Goal: Task Accomplishment & Management: Manage account settings

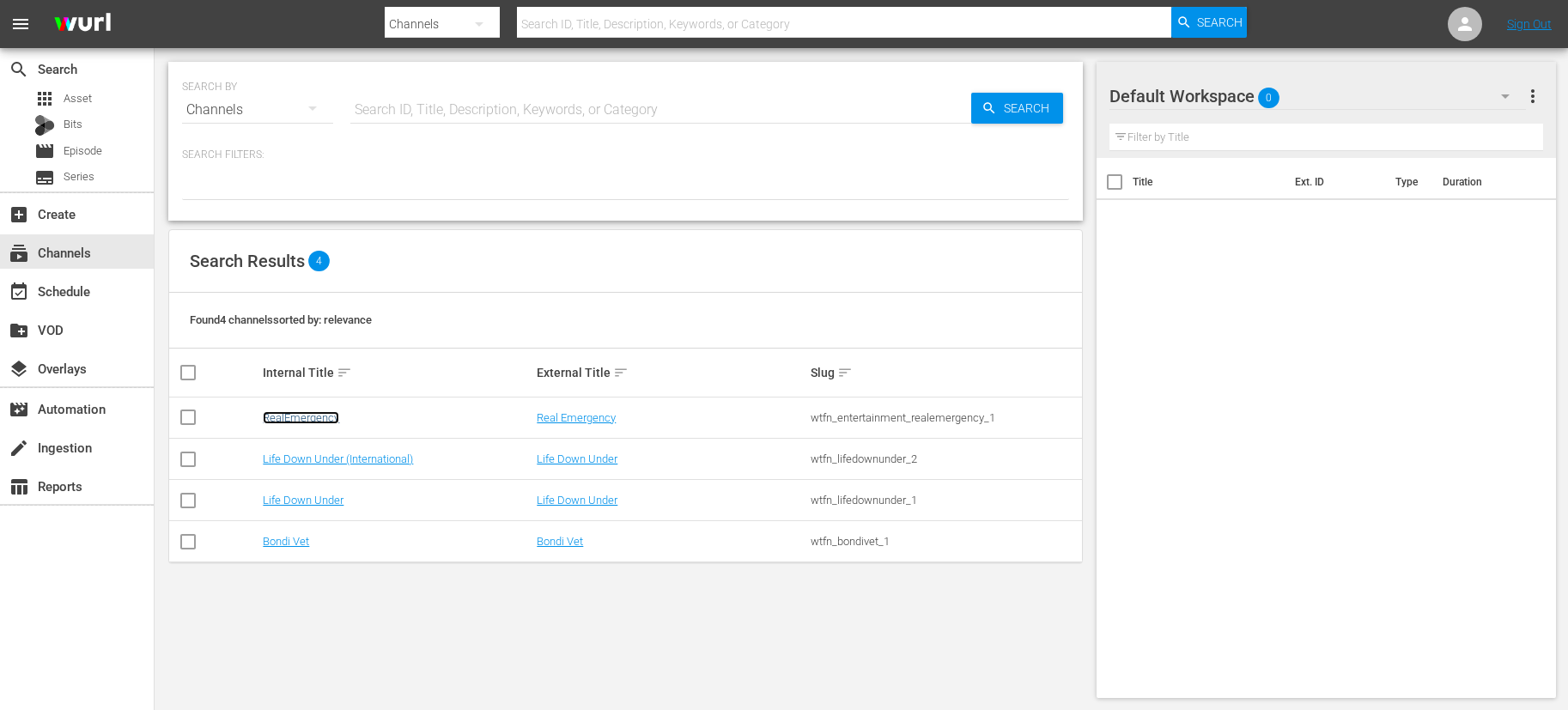
click at [314, 418] on link "RealEmergency" at bounding box center [301, 417] width 77 height 13
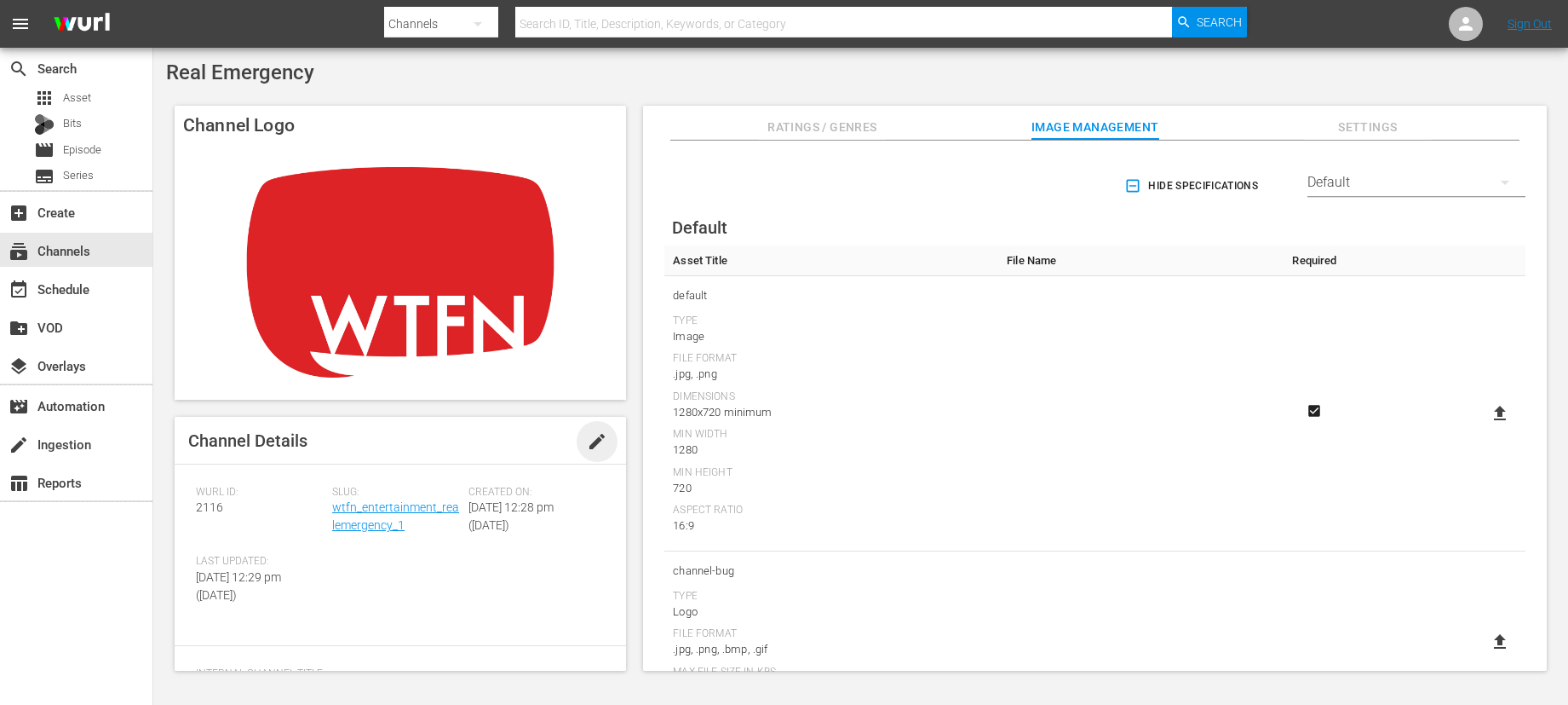
click at [590, 441] on span "edit" at bounding box center [596, 441] width 20 height 20
click at [589, 424] on div "Save" at bounding box center [580, 436] width 75 height 30
click at [71, 247] on div "subscriptions Channels" at bounding box center [48, 248] width 96 height 16
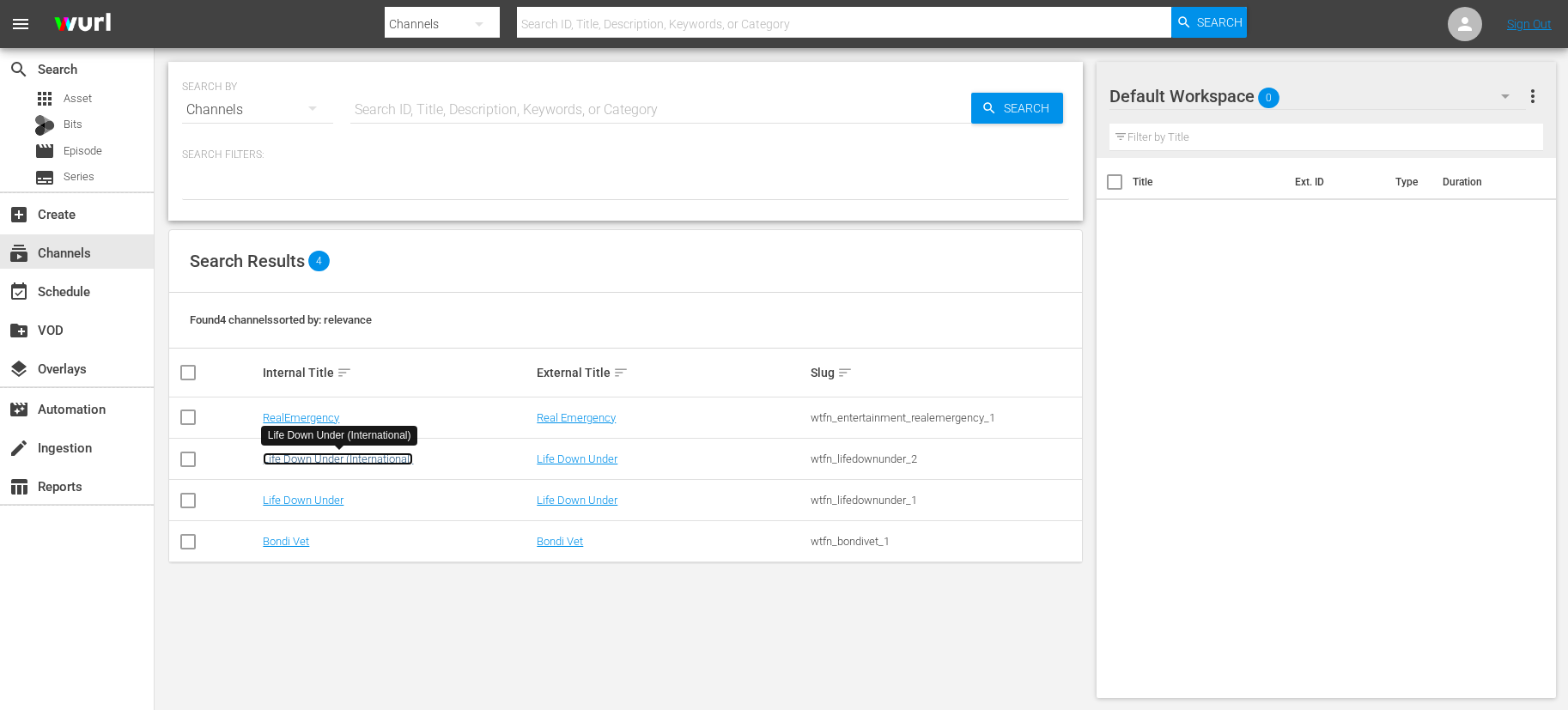
click at [356, 464] on link "Life Down Under (International)" at bounding box center [337, 459] width 150 height 13
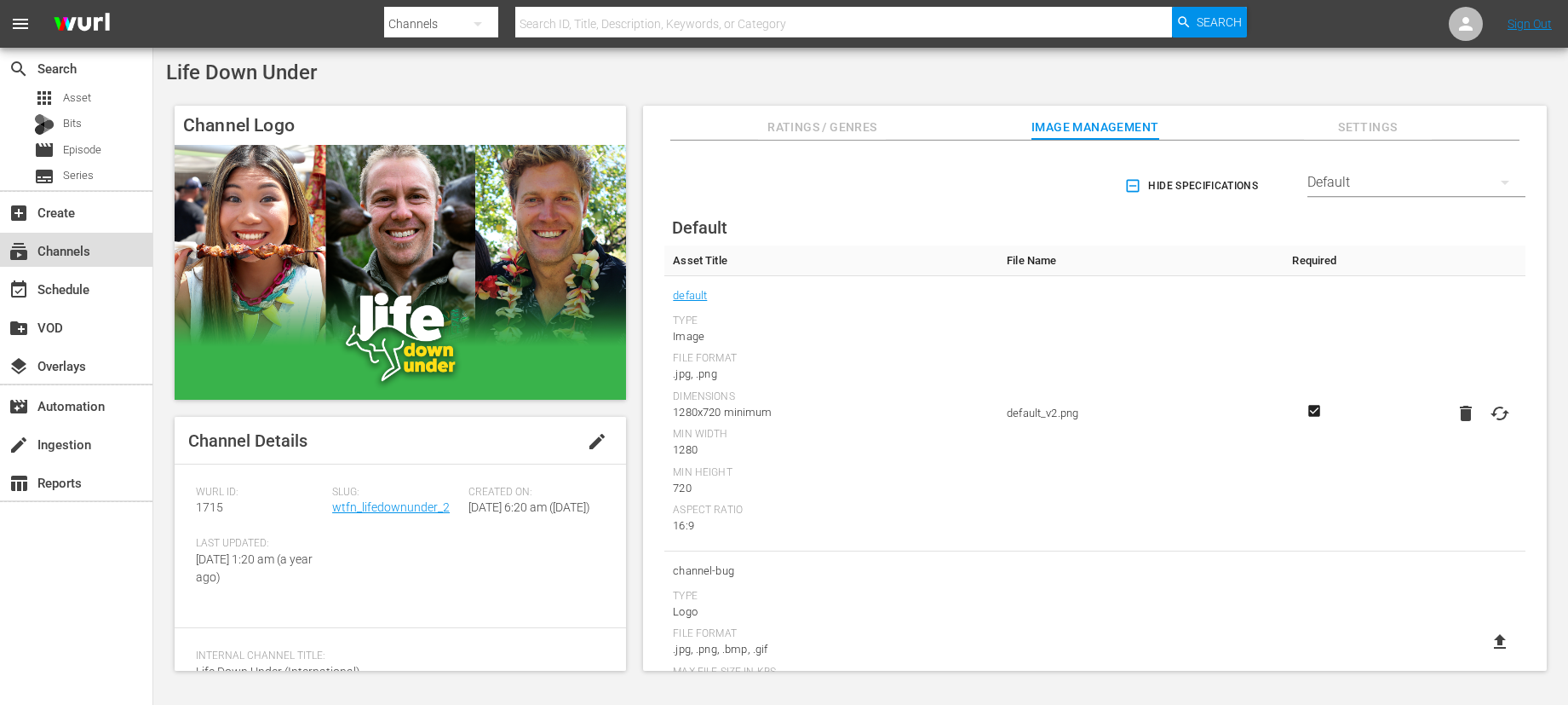
click at [82, 252] on div "subscriptions Channels" at bounding box center [48, 248] width 96 height 16
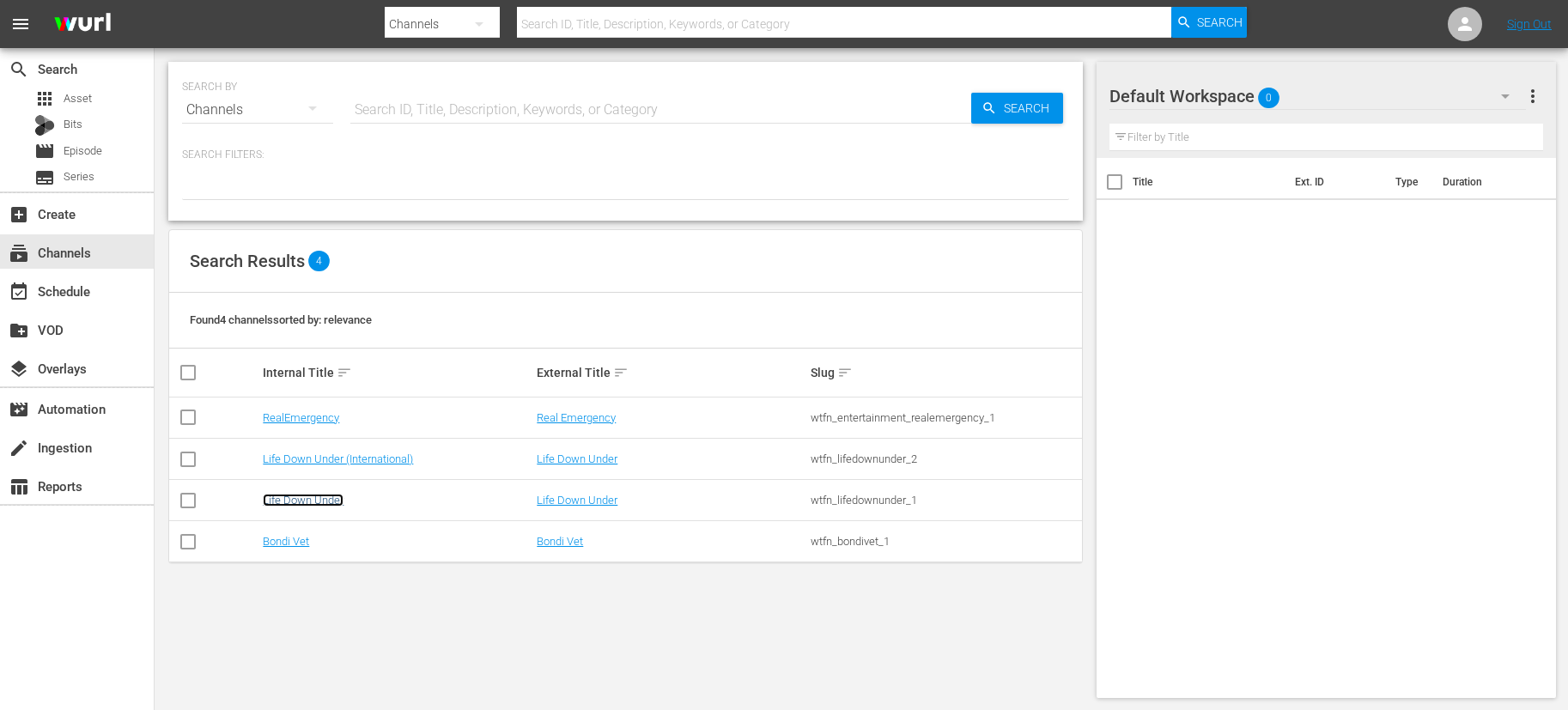
click at [305, 500] on link "Life Down Under" at bounding box center [303, 500] width 81 height 13
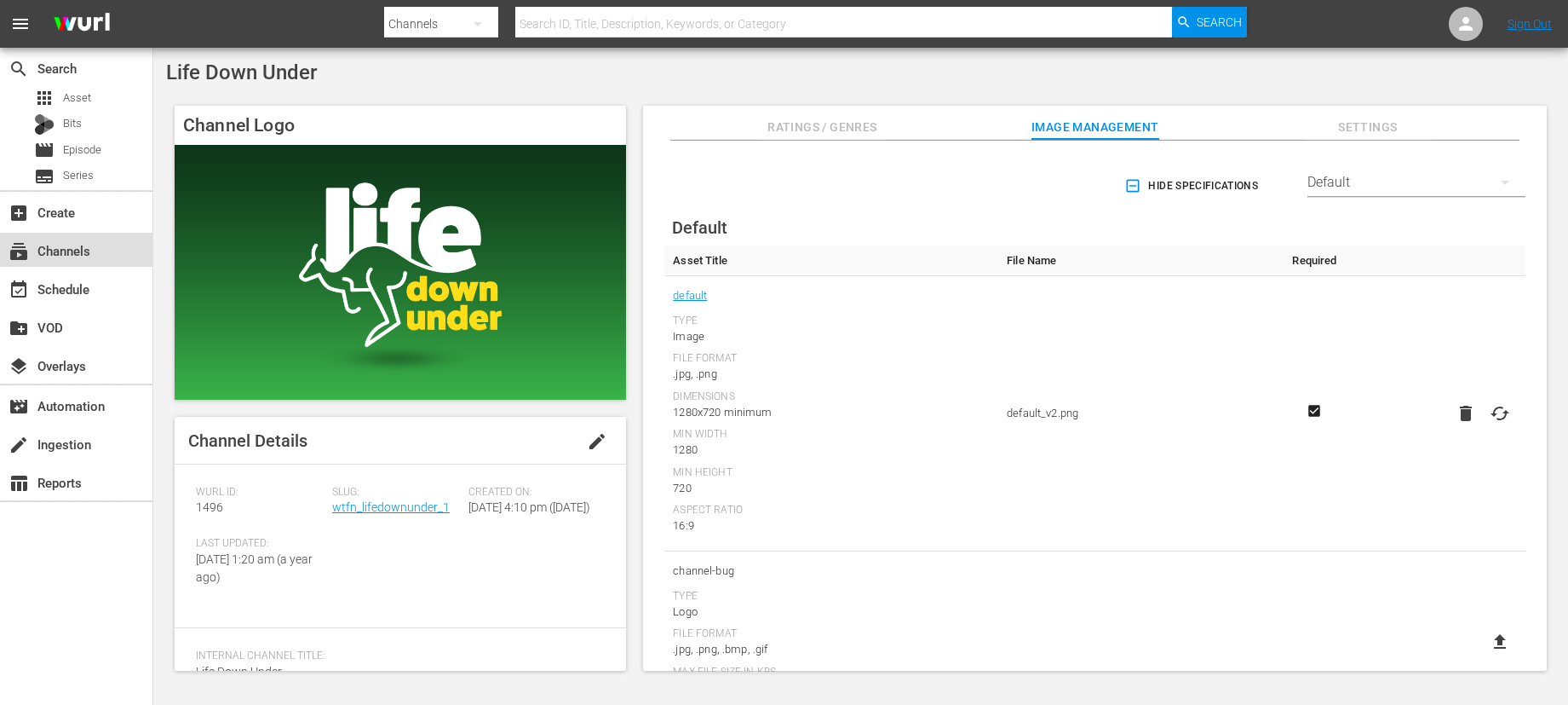
click at [71, 254] on div "subscriptions Channels" at bounding box center [48, 248] width 96 height 16
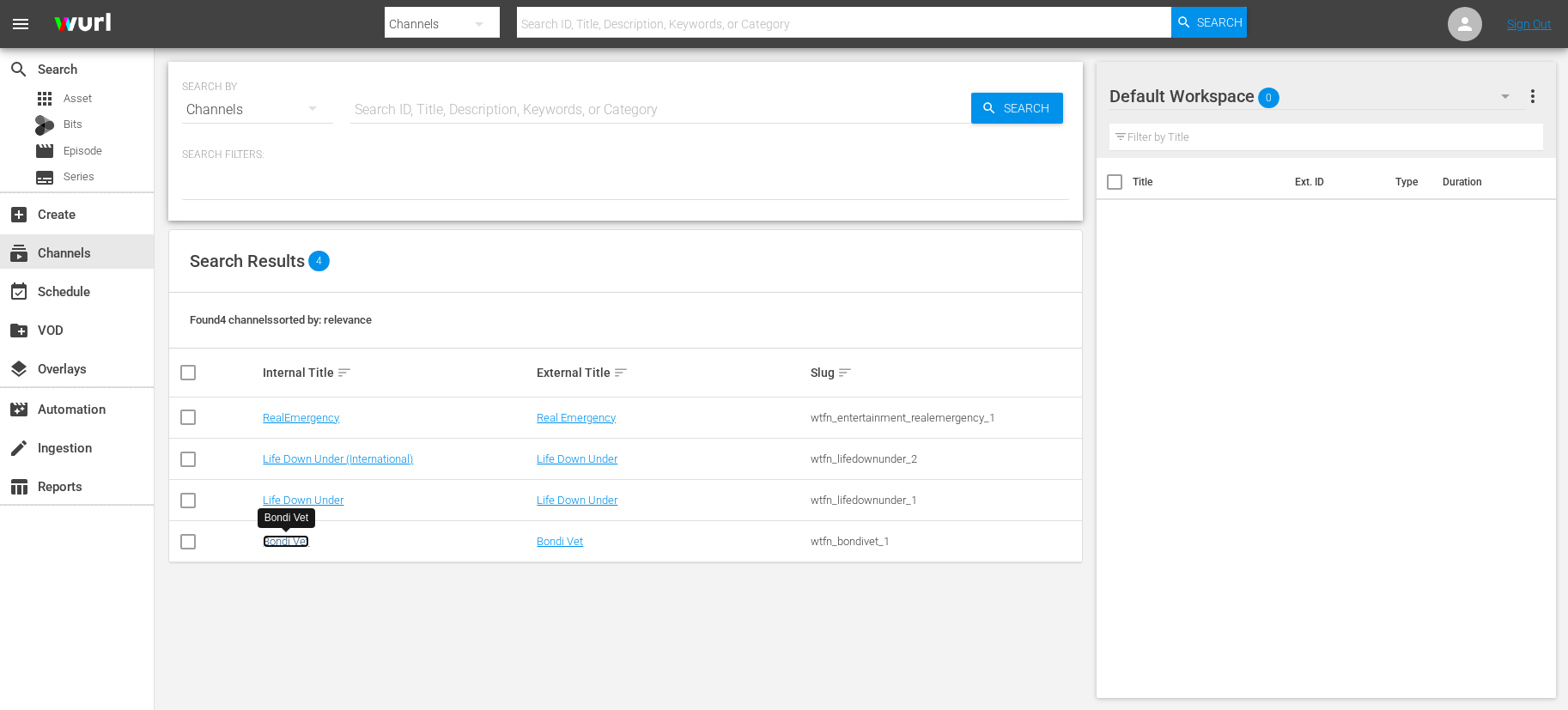
click at [281, 545] on link "Bondi Vet" at bounding box center [285, 540] width 46 height 13
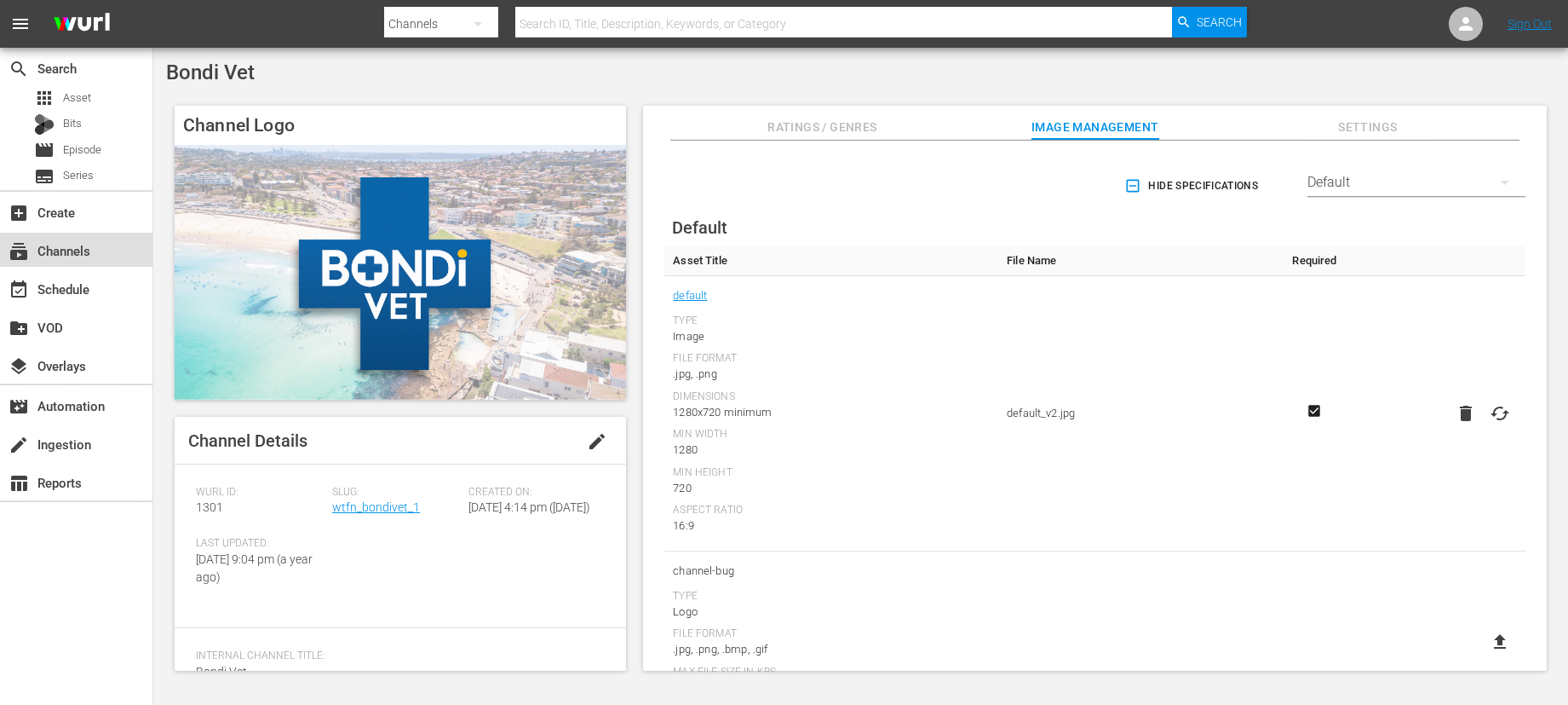
click at [71, 255] on div "subscriptions Channels" at bounding box center [48, 248] width 96 height 16
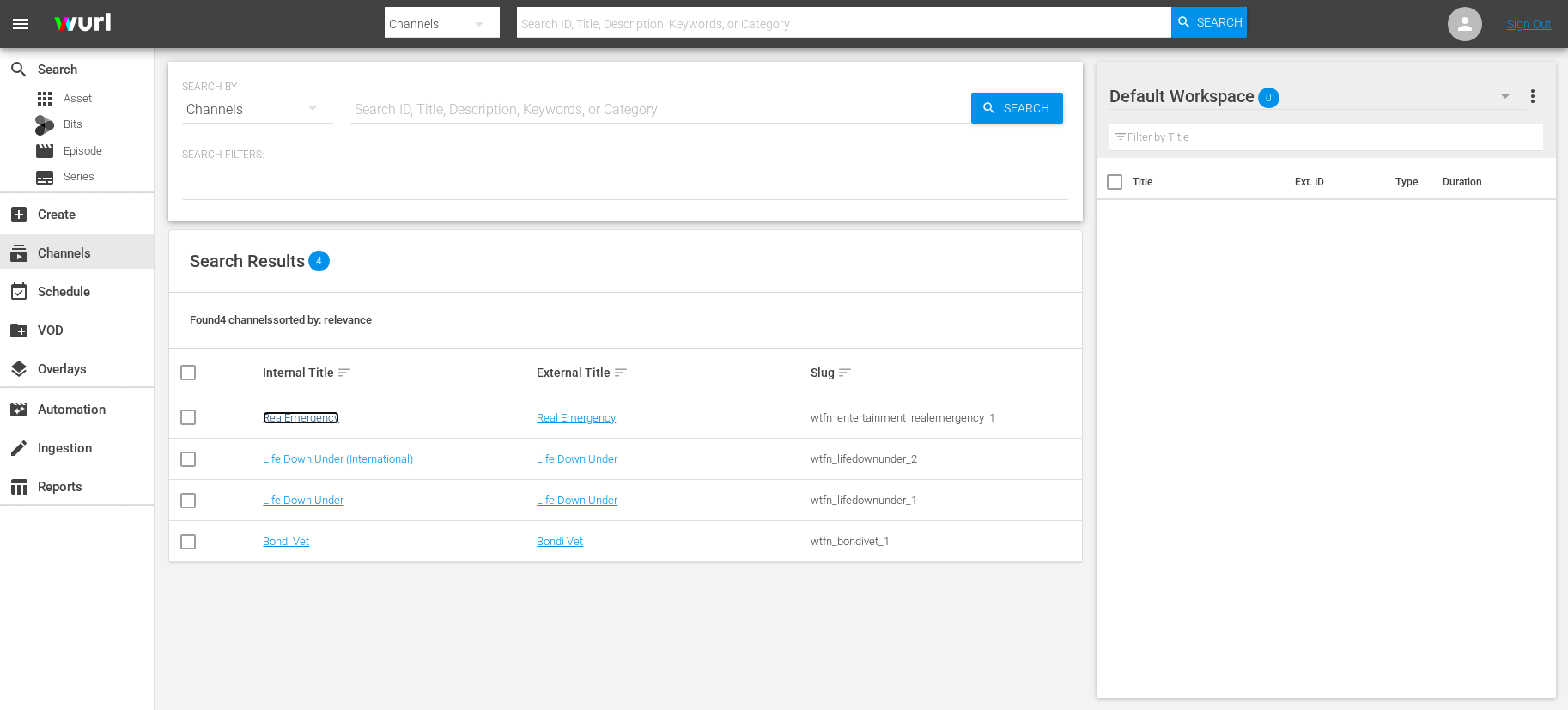
click at [317, 422] on link "RealEmergency" at bounding box center [301, 417] width 77 height 13
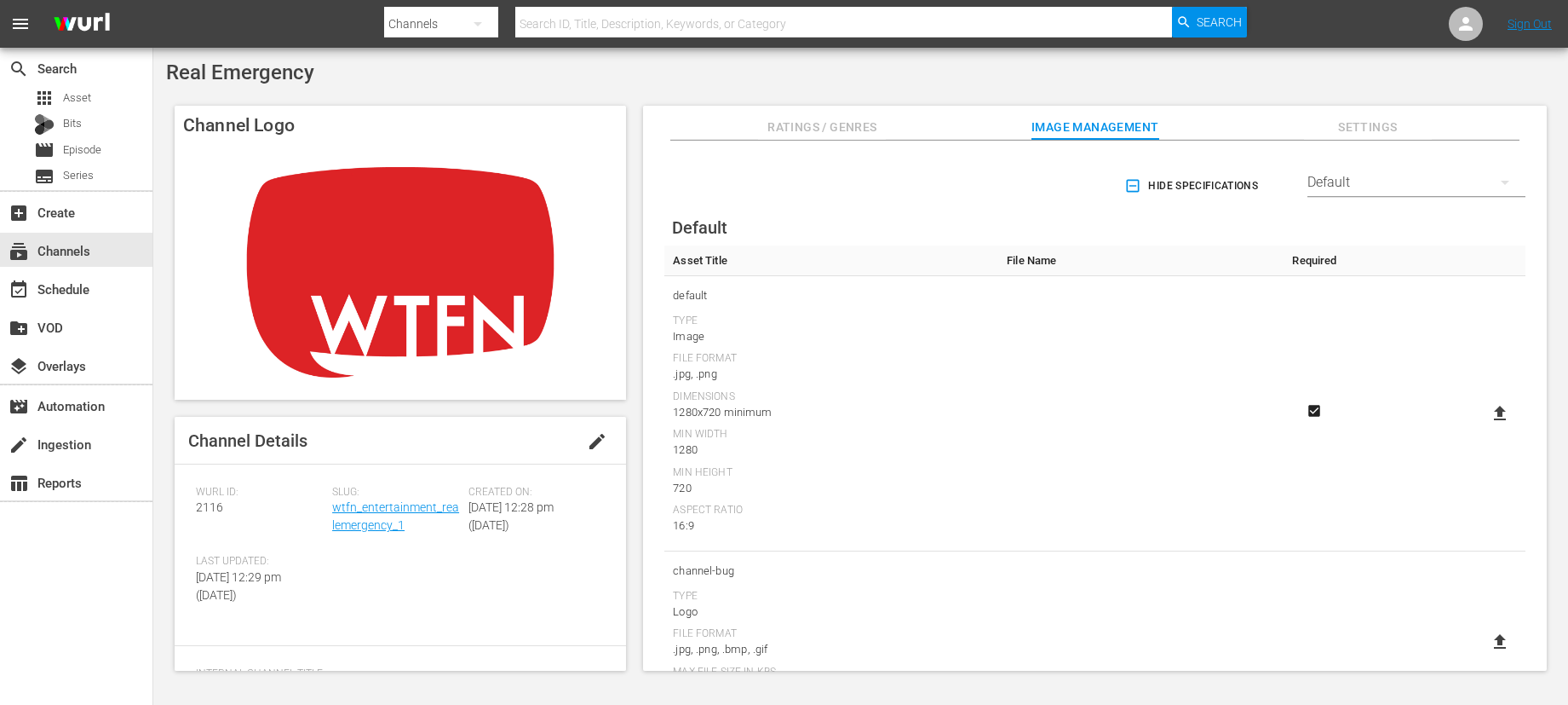
click at [1210, 186] on span "Hide Specifications" at bounding box center [1193, 186] width 131 height 18
click at [700, 304] on span "default" at bounding box center [830, 299] width 317 height 22
click at [1147, 186] on span "View Specifications" at bounding box center [1191, 186] width 132 height 18
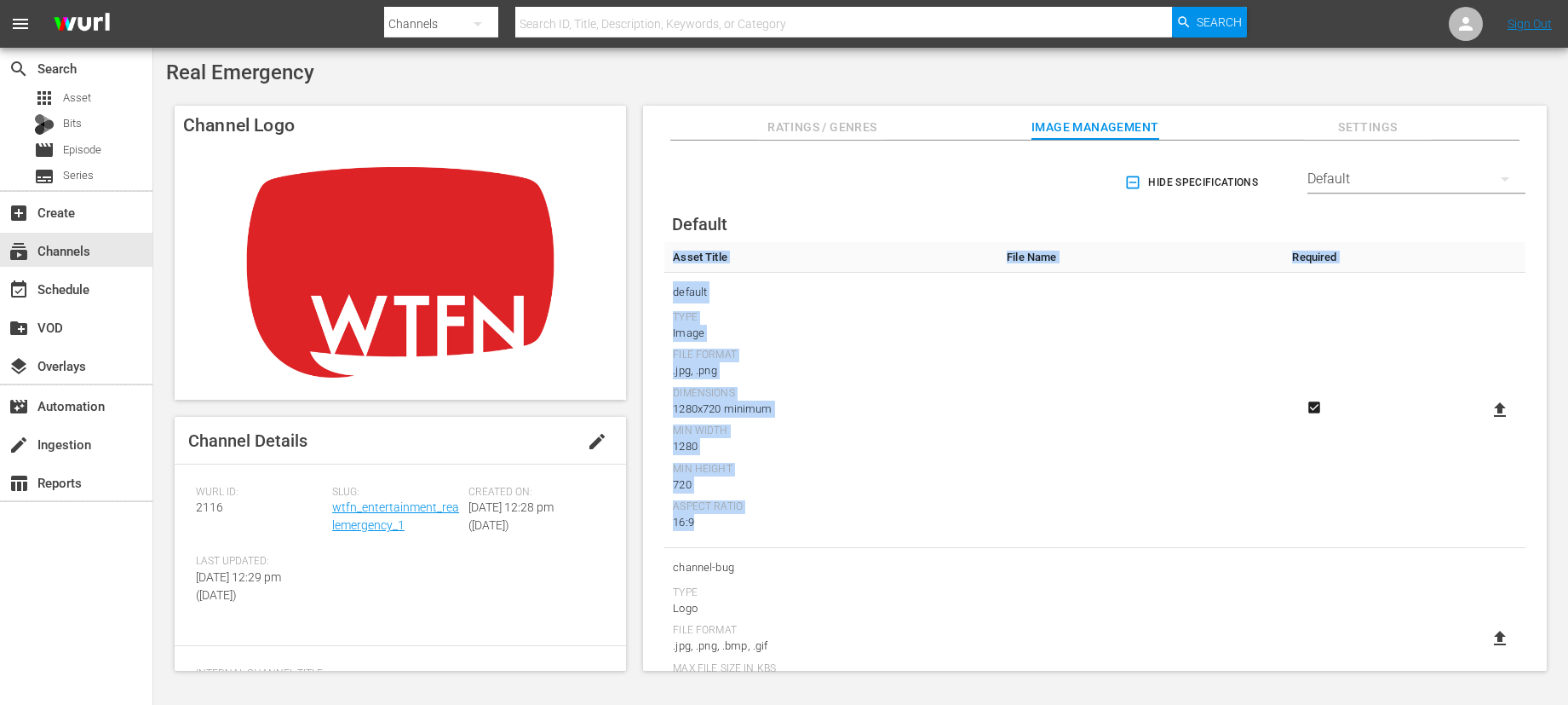
drag, startPoint x: 709, startPoint y: 522, endPoint x: 664, endPoint y: 253, distance: 272.7
click at [1436, 409] on icon at bounding box center [1500, 410] width 20 height 20
click at [1436, 424] on input "file" at bounding box center [1483, 424] width 1 height 1
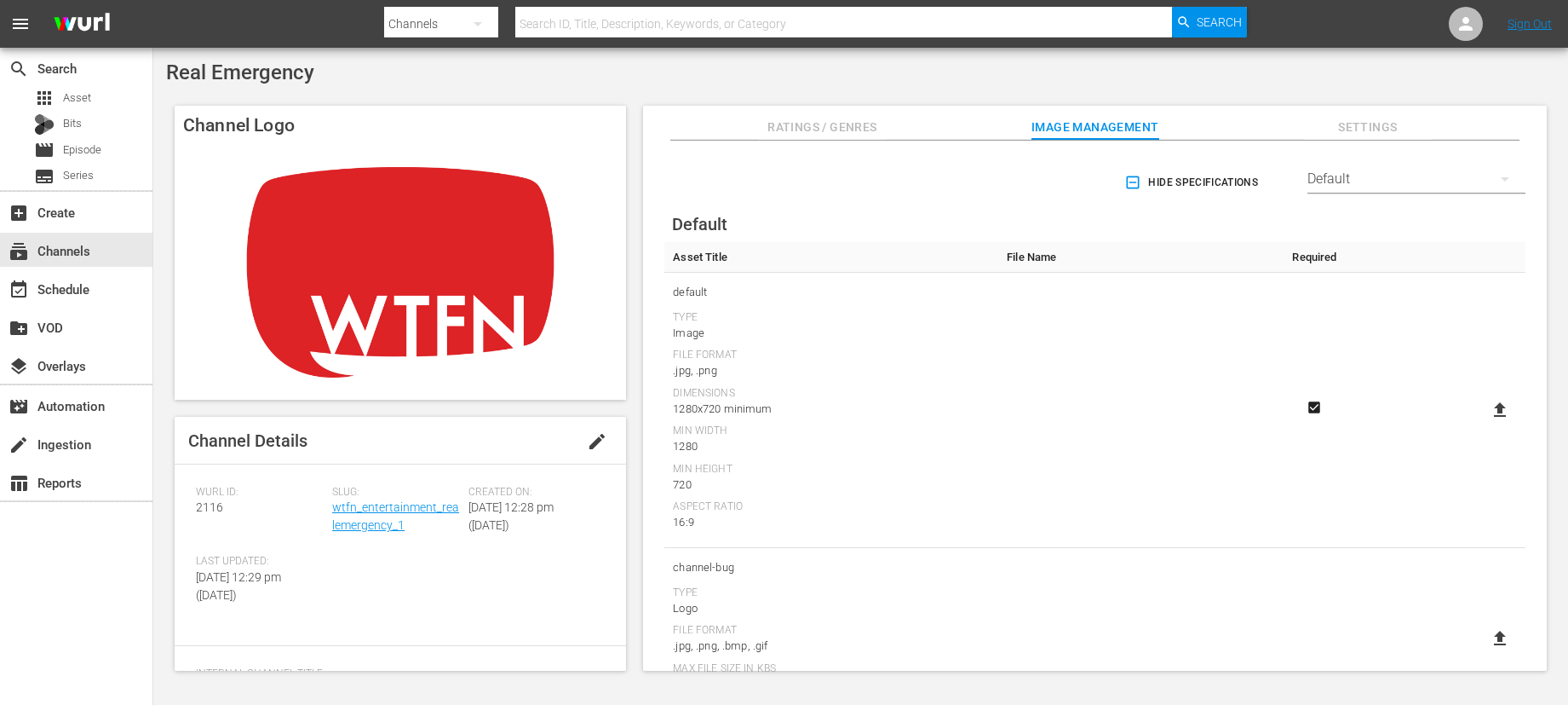
click at [1436, 409] on icon at bounding box center [1500, 410] width 20 height 20
click at [1436, 424] on input "file" at bounding box center [1483, 424] width 1 height 1
type input "C:\fakepath\REAL EMERGENCY_Logo.png"
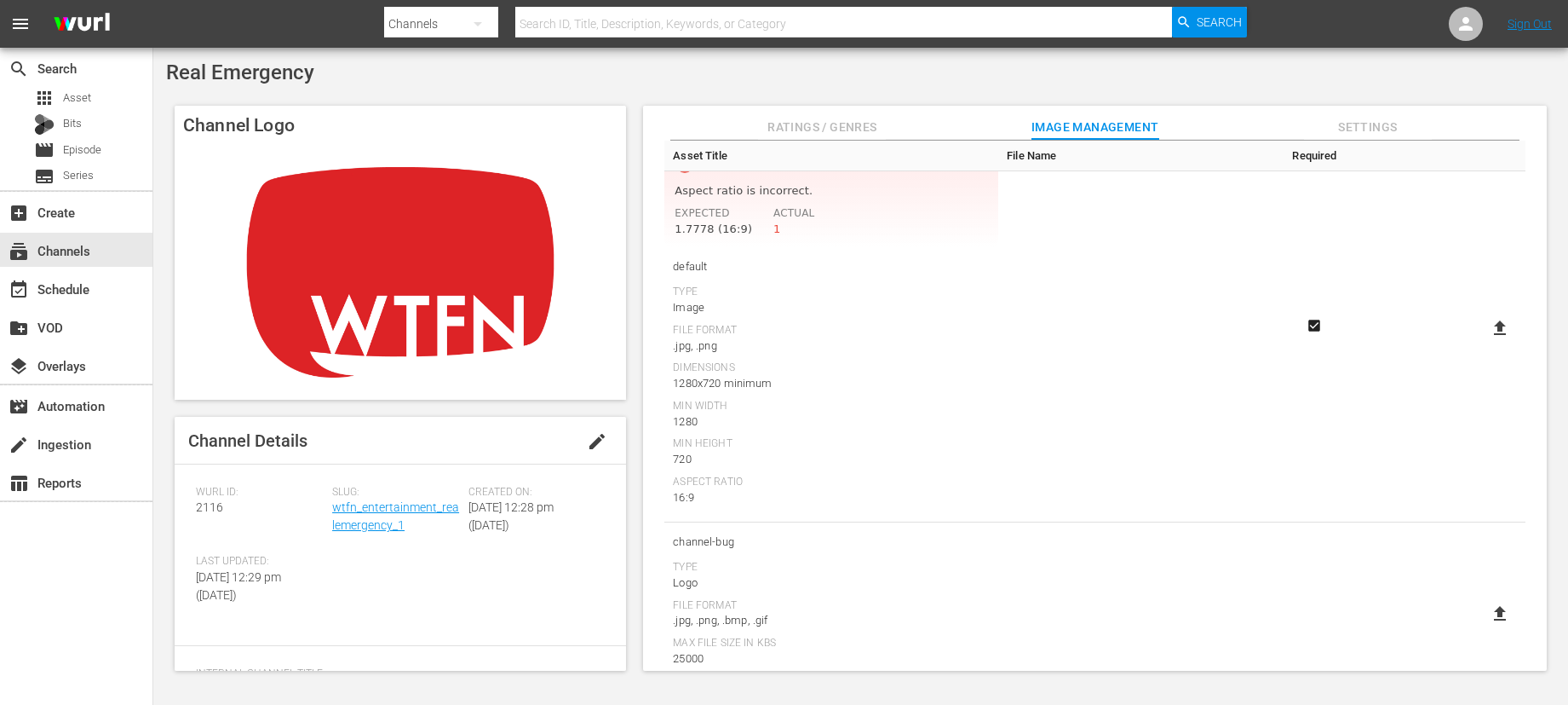
scroll to position [144, 0]
click at [47, 254] on div "subscriptions Channels" at bounding box center [48, 248] width 96 height 16
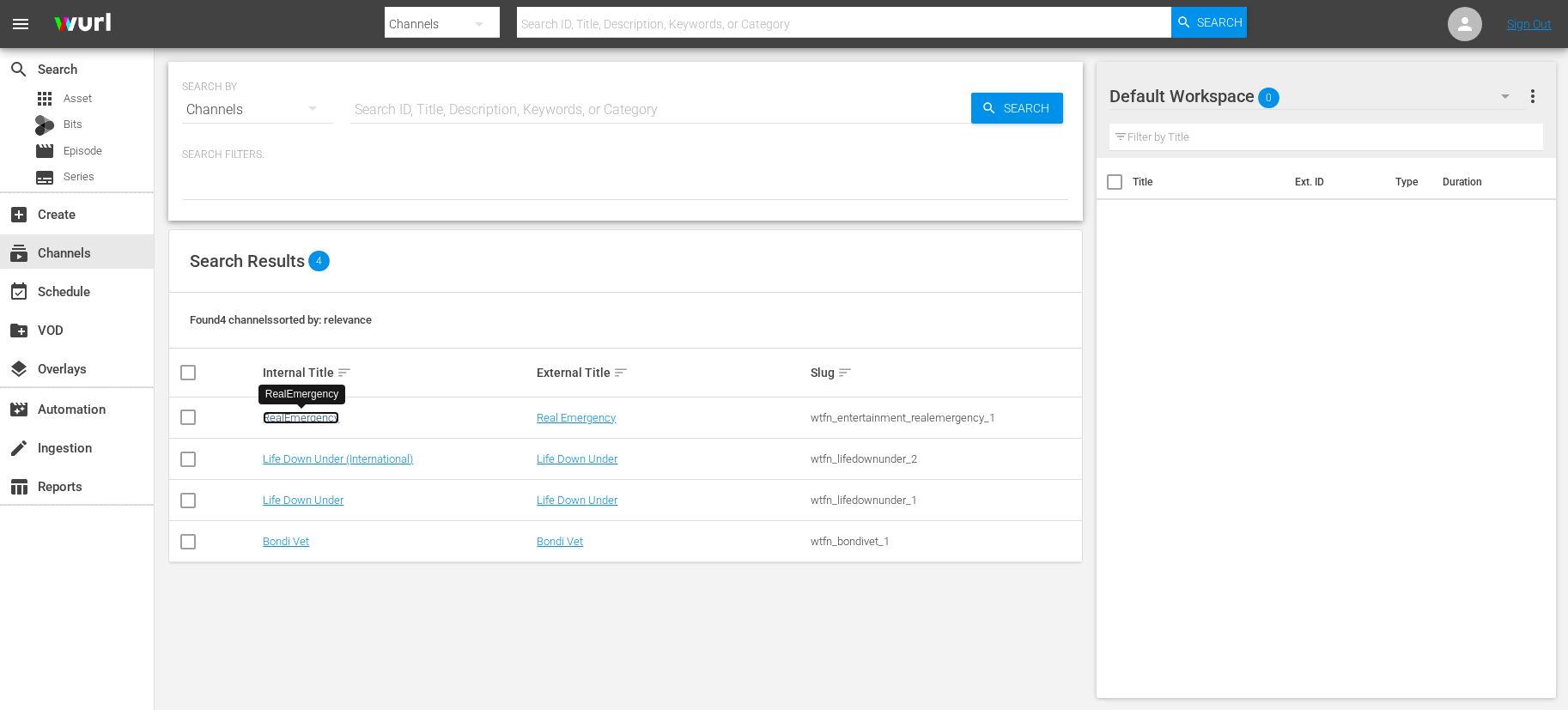
click at [272, 411] on link "RealEmergency" at bounding box center [301, 417] width 77 height 13
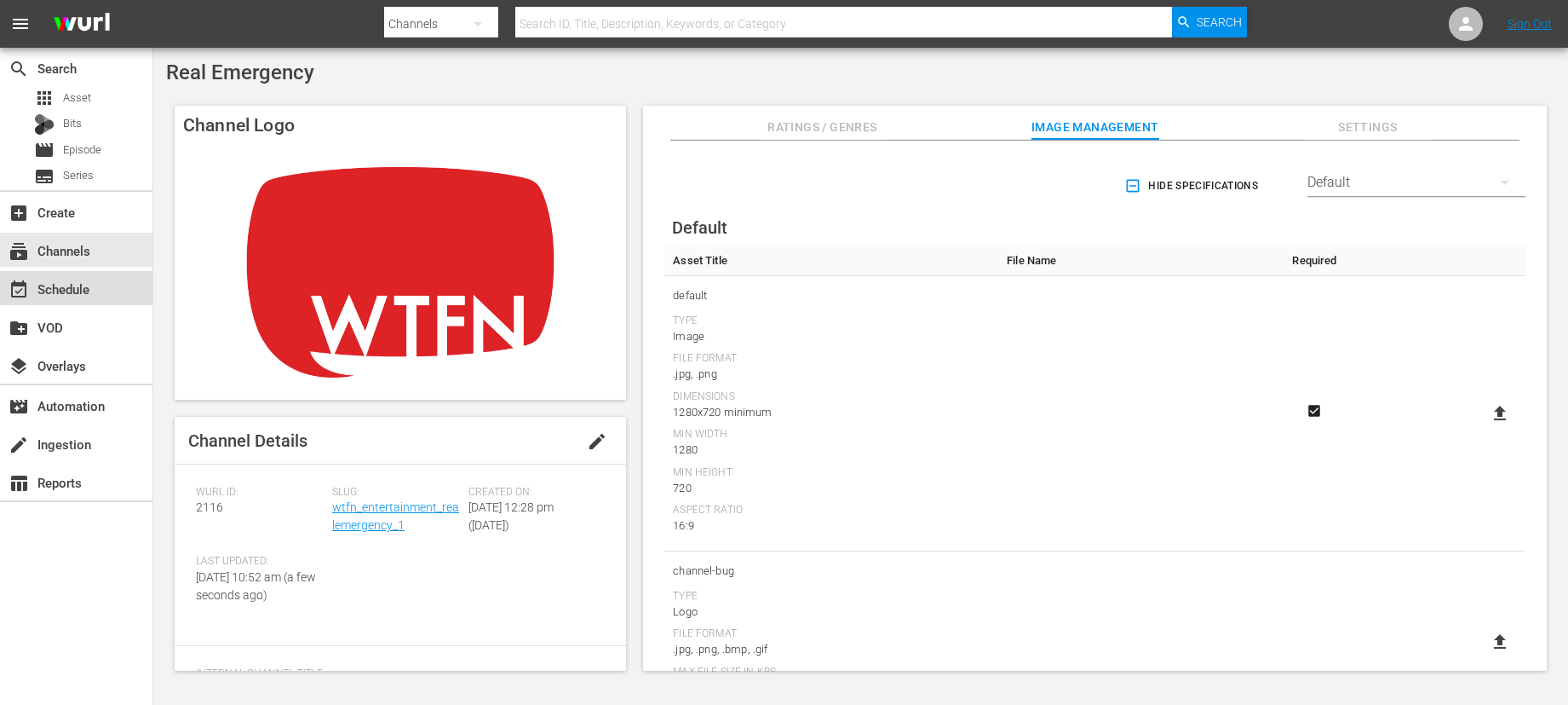
click at [68, 293] on div "event_available Schedule" at bounding box center [48, 287] width 96 height 16
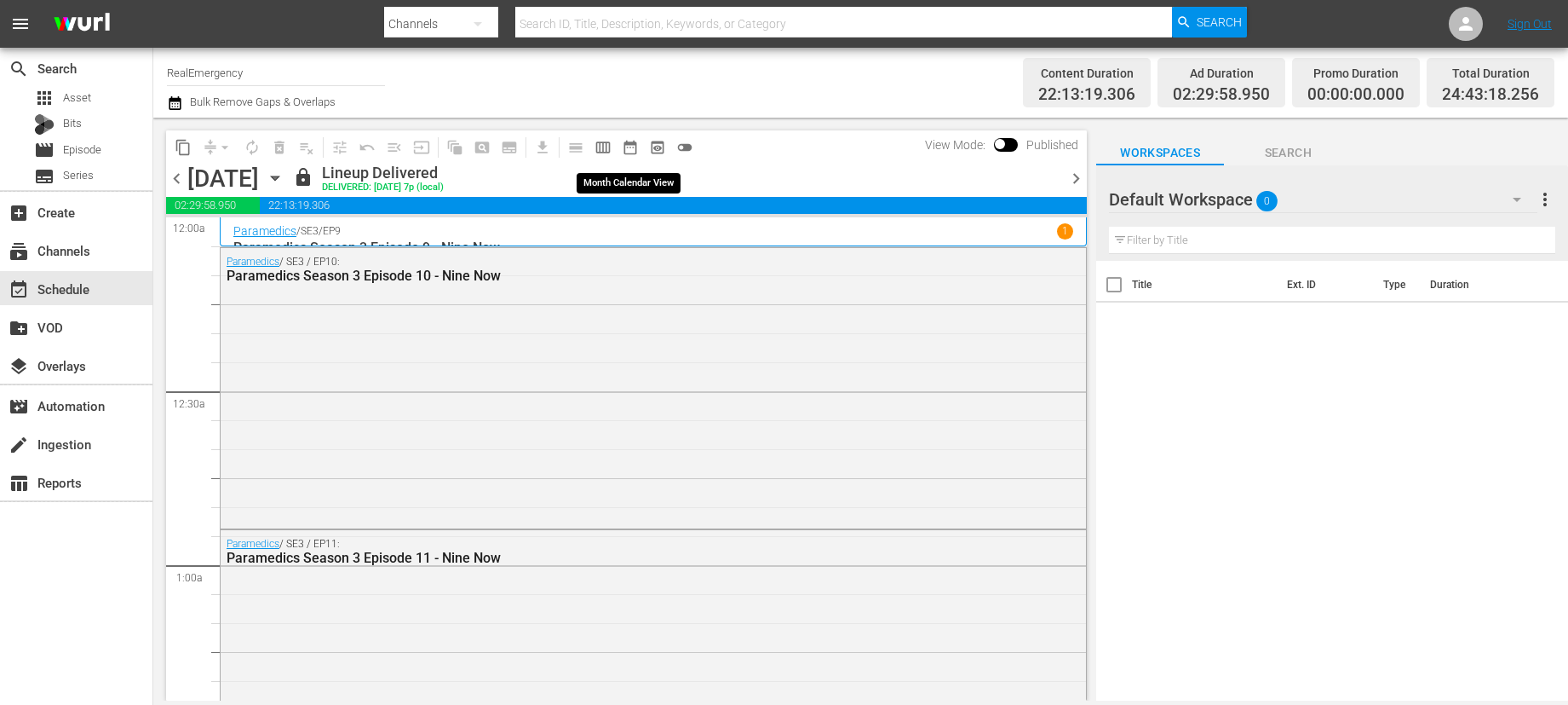
click at [626, 149] on span "date_range_outlined" at bounding box center [630, 146] width 17 height 17
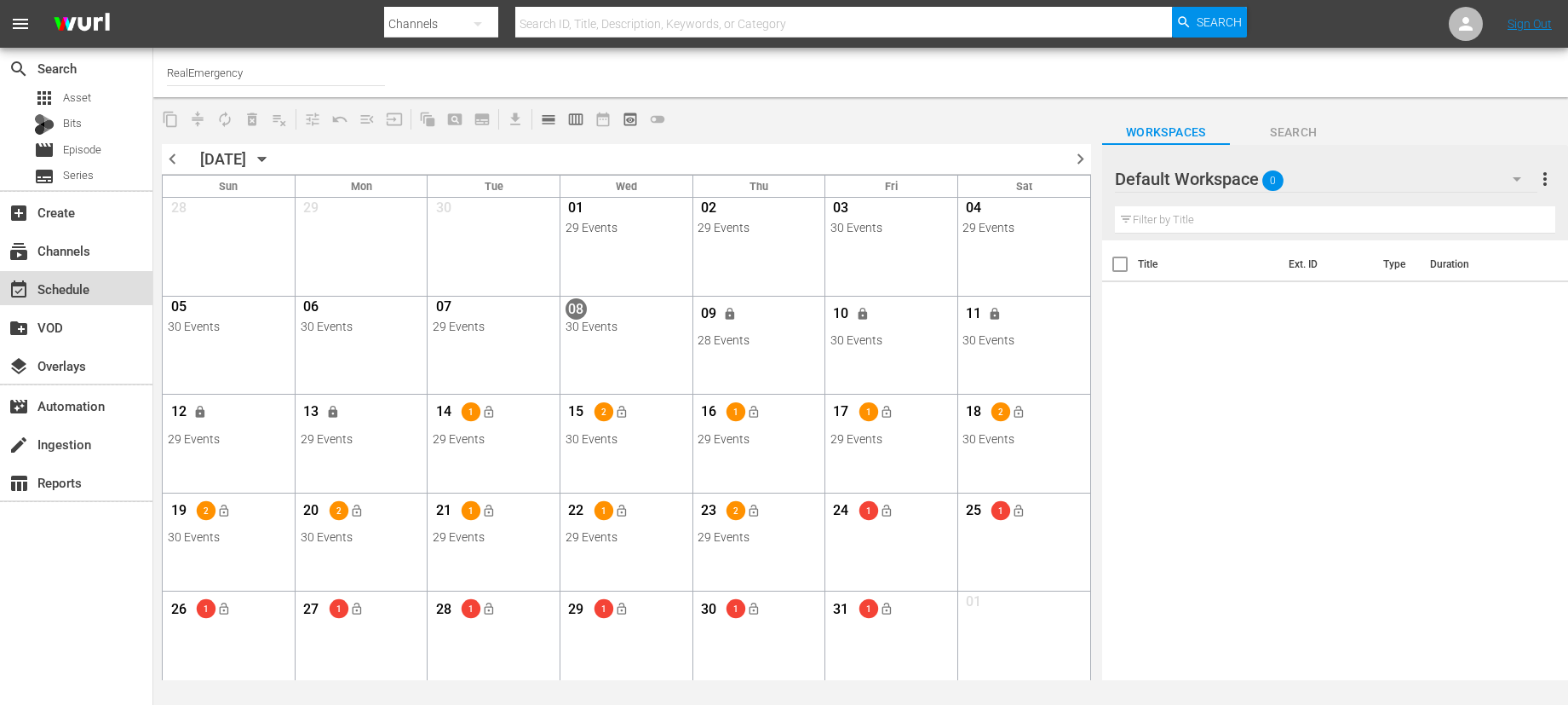
click at [72, 283] on div "event_available Schedule" at bounding box center [48, 287] width 96 height 16
click at [72, 255] on div "subscriptions Channels" at bounding box center [48, 248] width 96 height 16
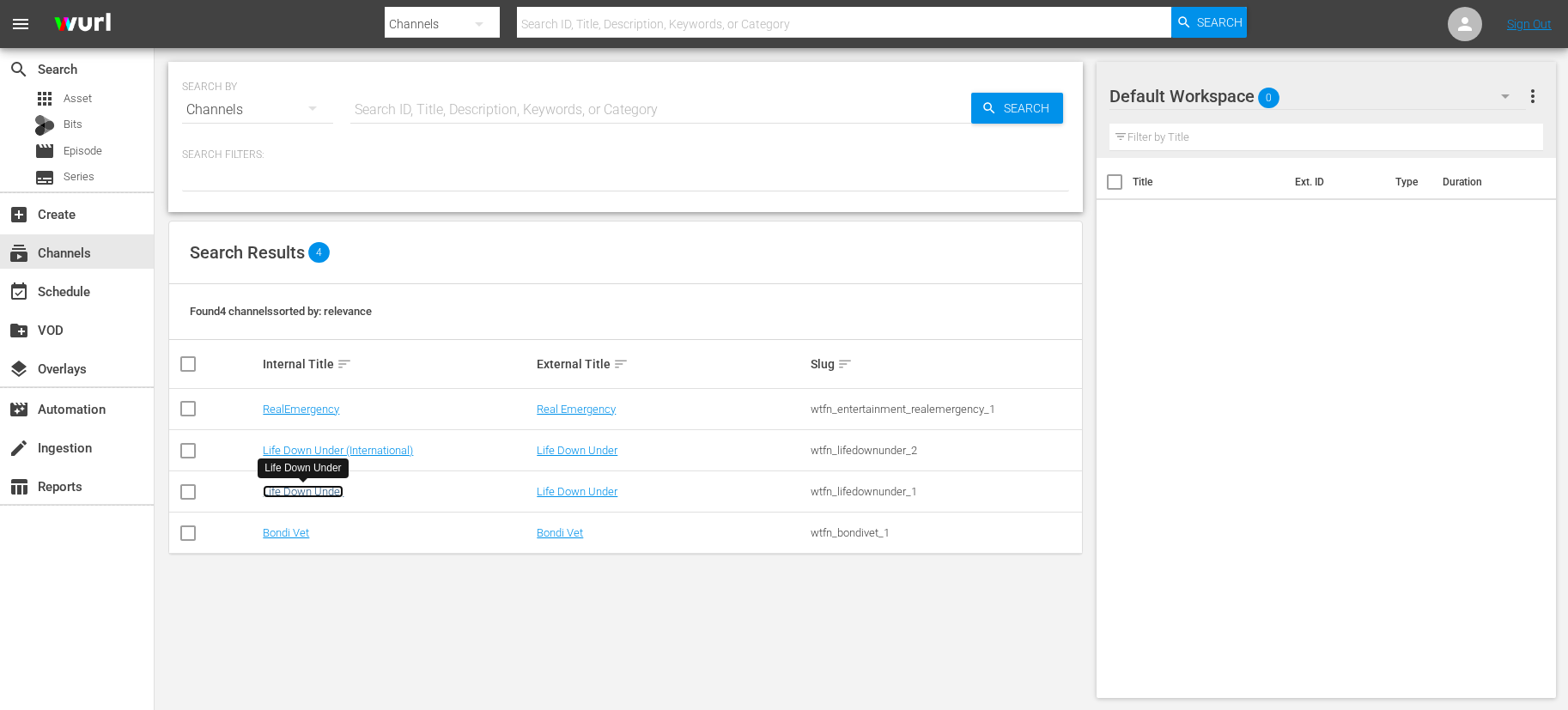
click at [309, 491] on link "Life Down Under" at bounding box center [303, 491] width 81 height 13
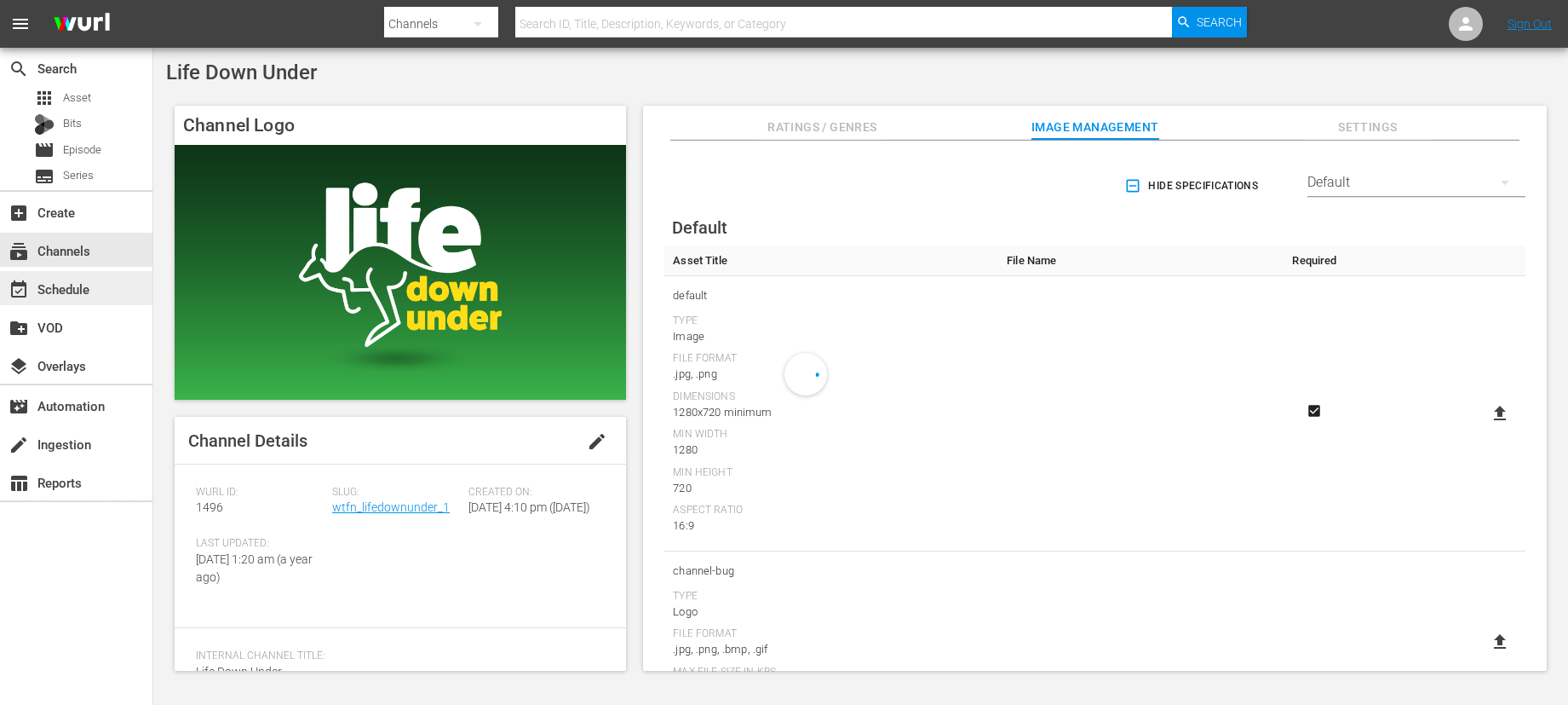
click at [95, 292] on div "event_available Schedule" at bounding box center [48, 287] width 96 height 16
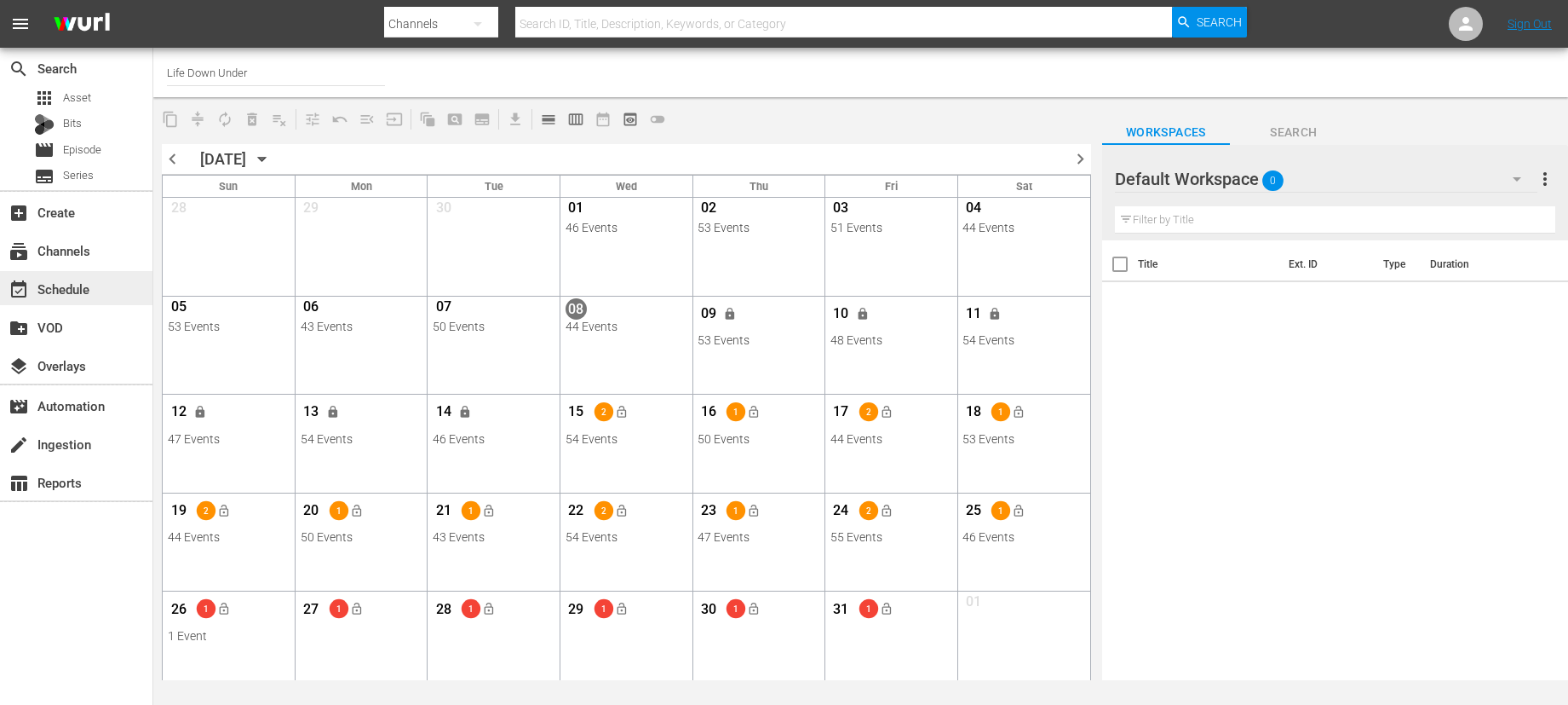
click at [57, 286] on div "event_available Schedule" at bounding box center [48, 287] width 96 height 16
click at [74, 253] on div "subscriptions Channels" at bounding box center [48, 248] width 96 height 16
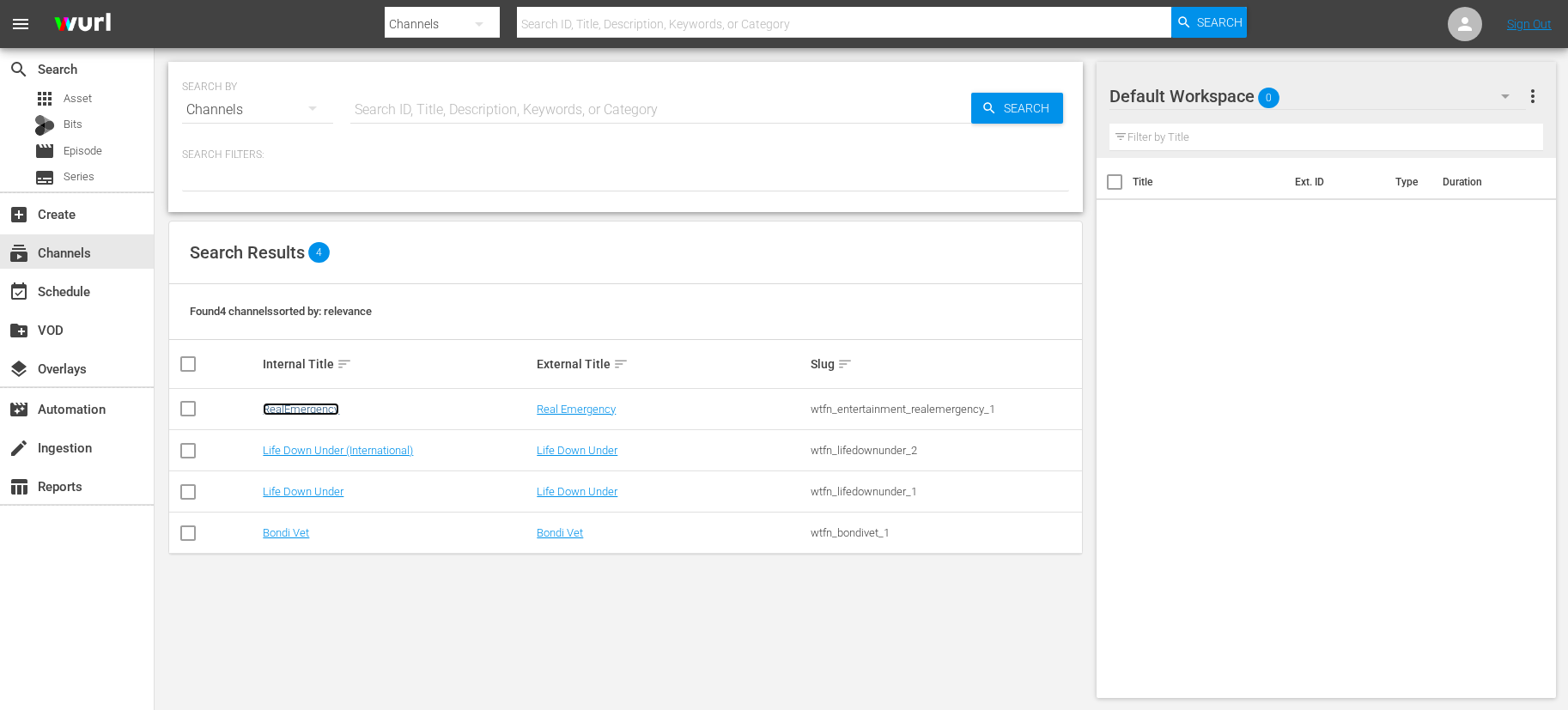
click at [290, 411] on link "RealEmergency" at bounding box center [301, 409] width 77 height 13
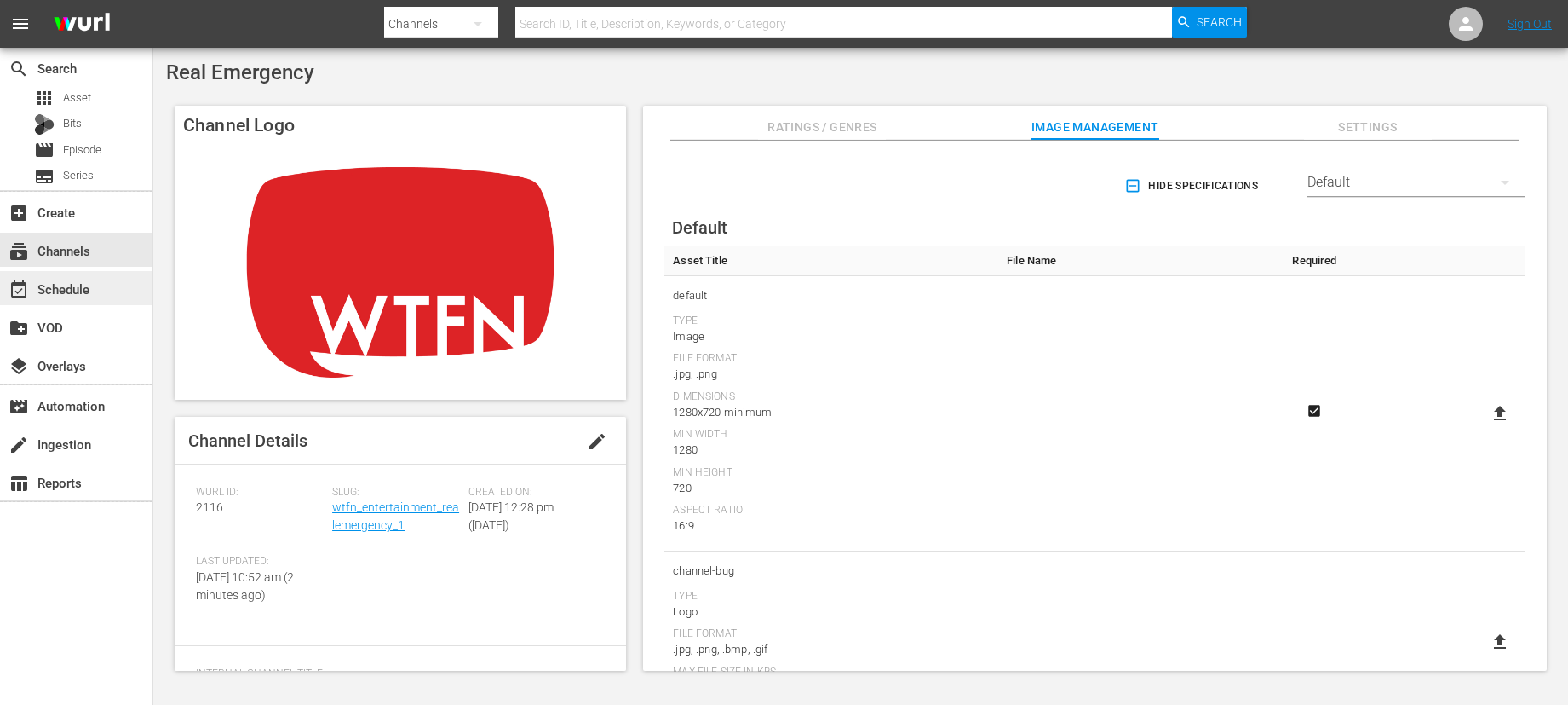
click at [58, 294] on div "event_available Schedule" at bounding box center [48, 287] width 96 height 16
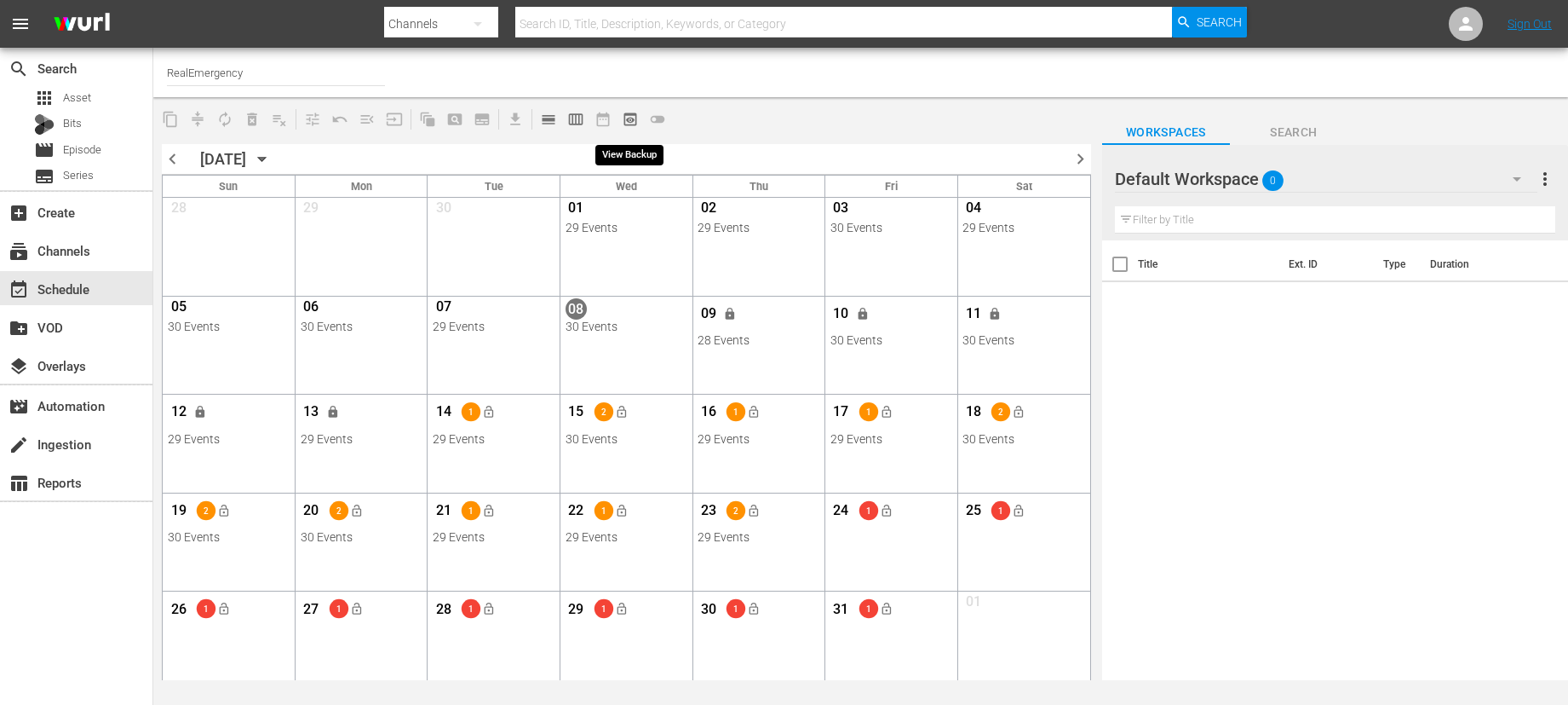
click at [622, 117] on span "preview_outlined" at bounding box center [630, 119] width 17 height 17
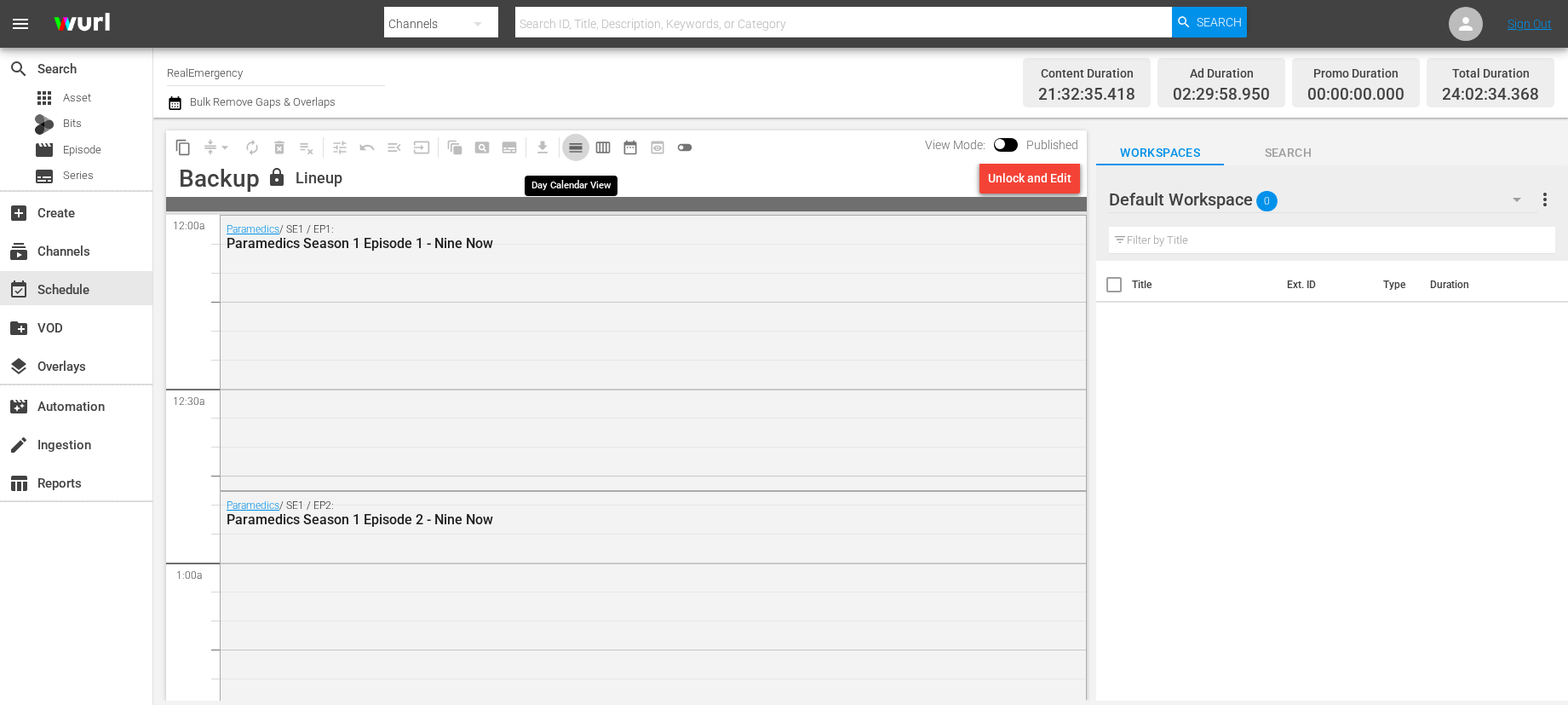
click at [582, 151] on span "calendar_view_day_outlined" at bounding box center [575, 146] width 17 height 17
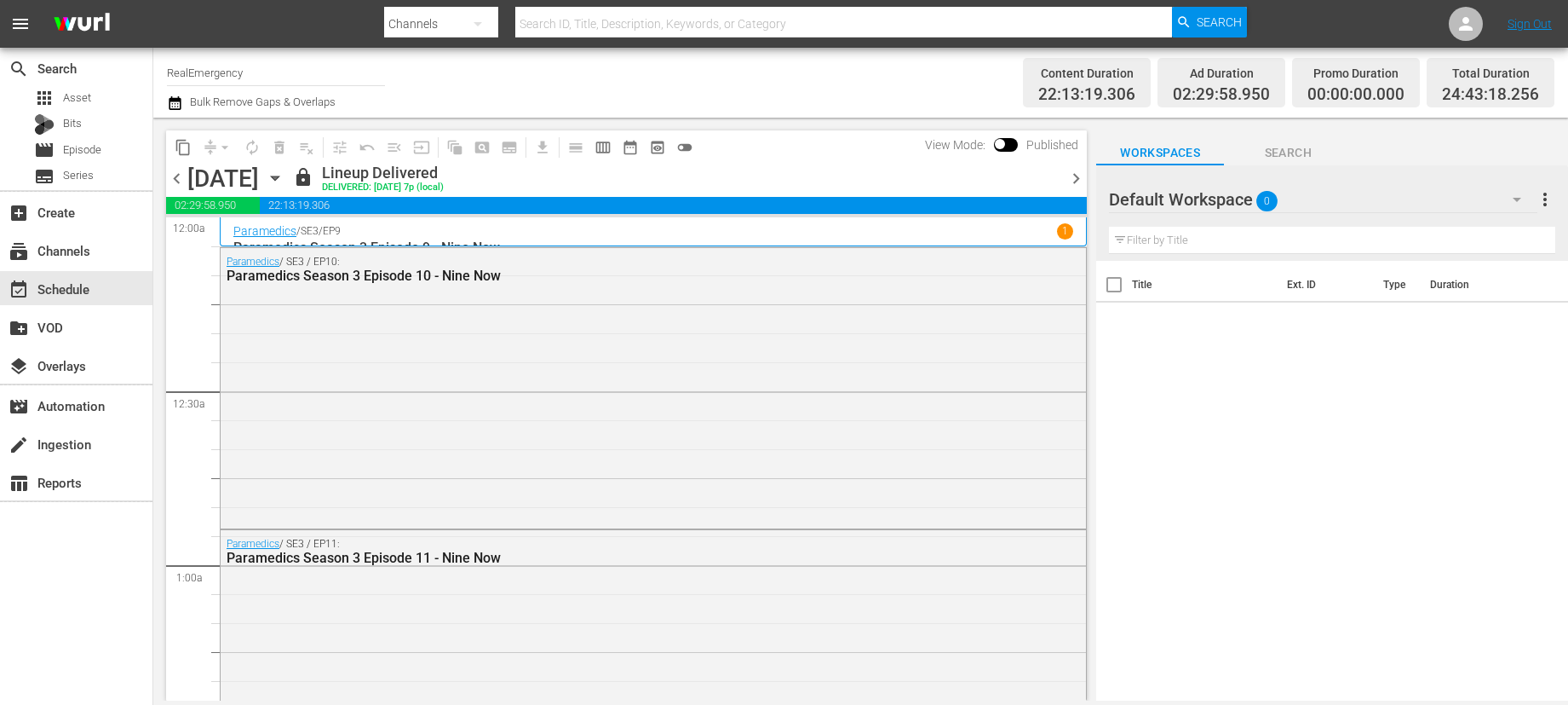
click at [1062, 229] on p "1" at bounding box center [1065, 231] width 6 height 12
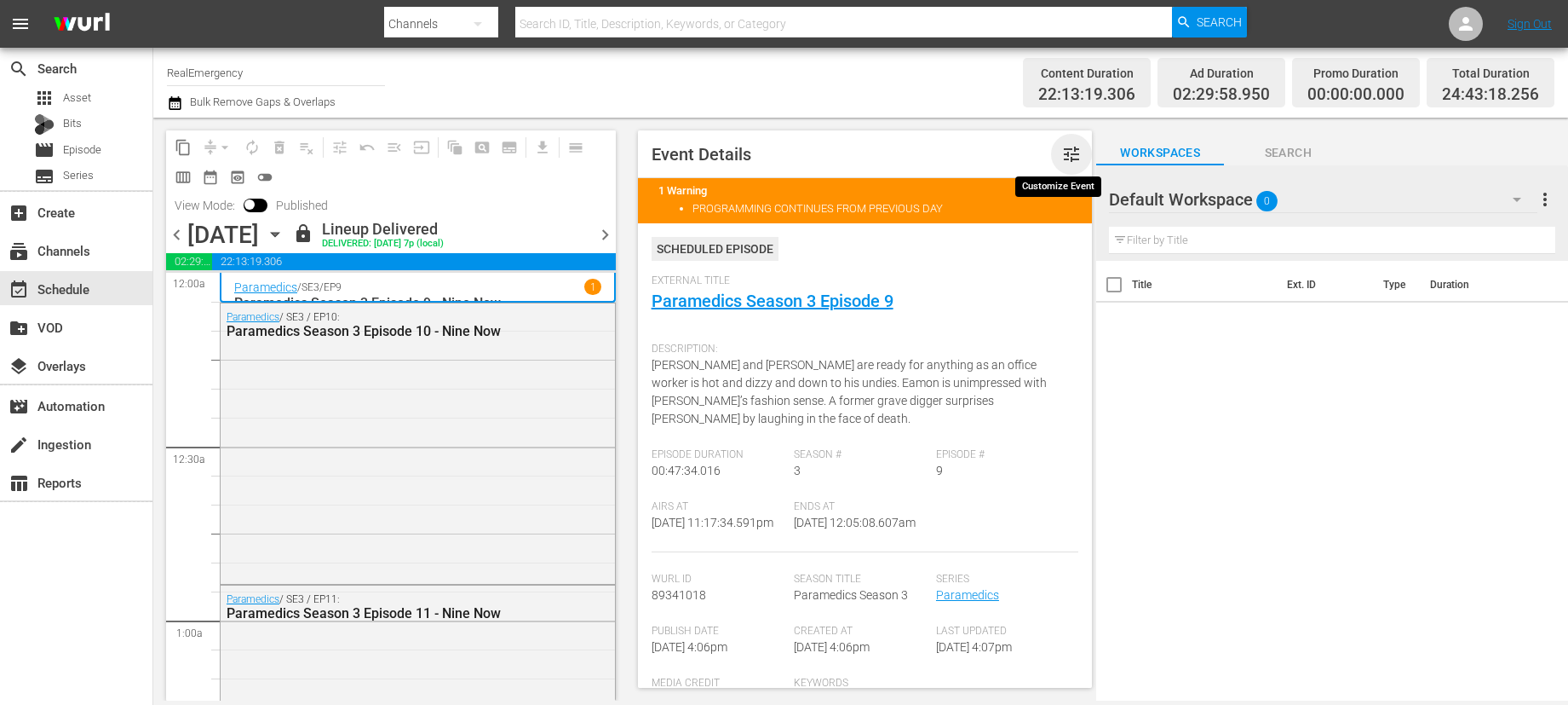
click at [1063, 153] on span "tune" at bounding box center [1071, 154] width 20 height 20
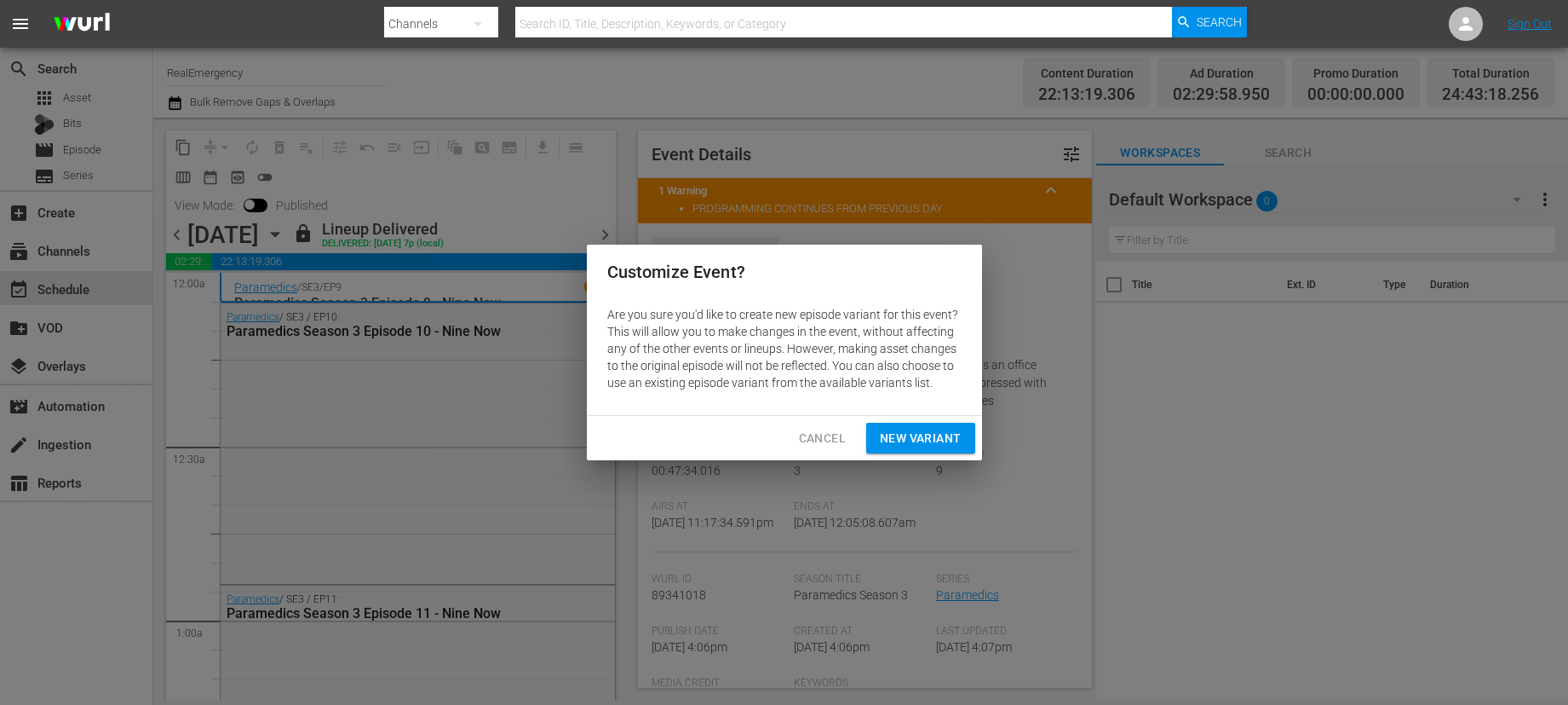
click at [823, 436] on span "Cancel" at bounding box center [822, 439] width 47 height 21
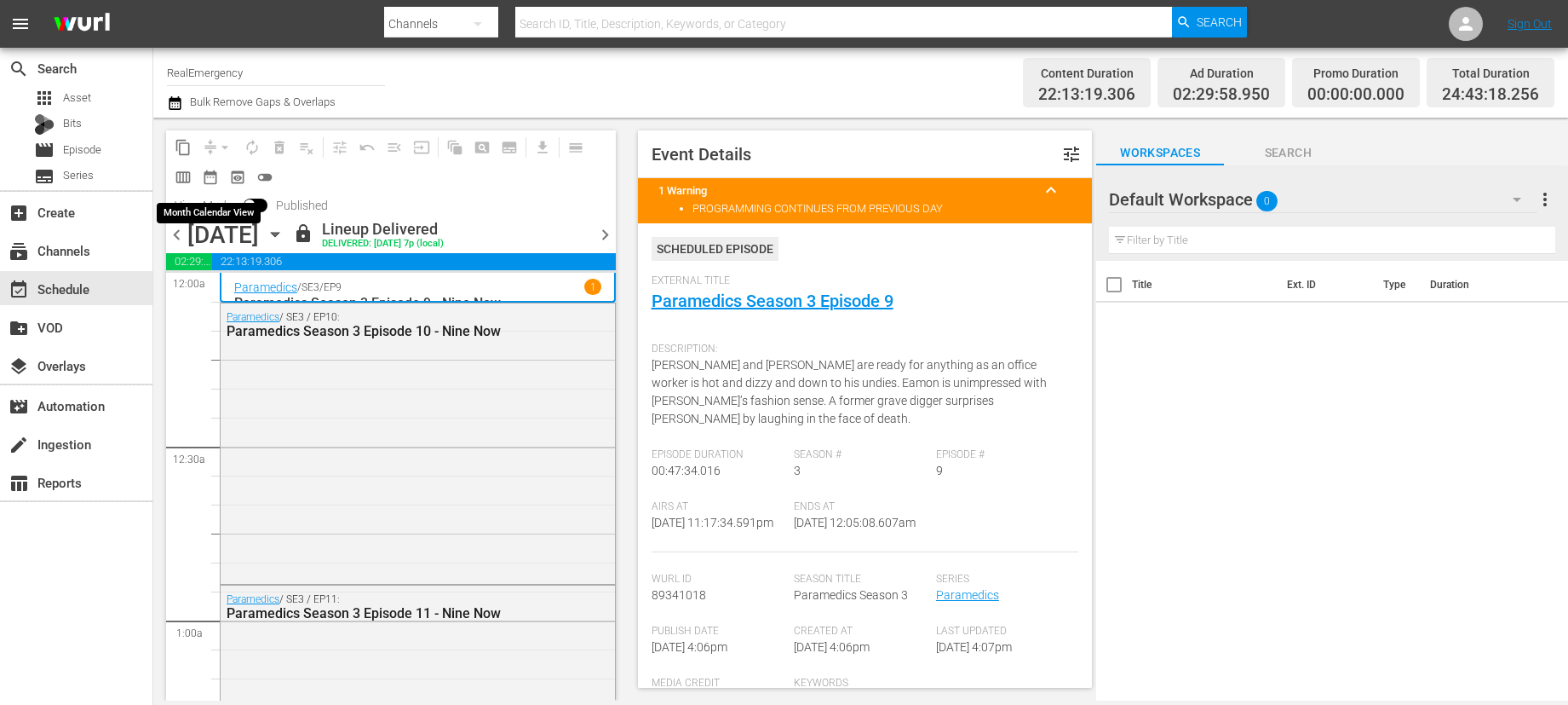
click at [214, 174] on span "date_range_outlined" at bounding box center [210, 176] width 17 height 17
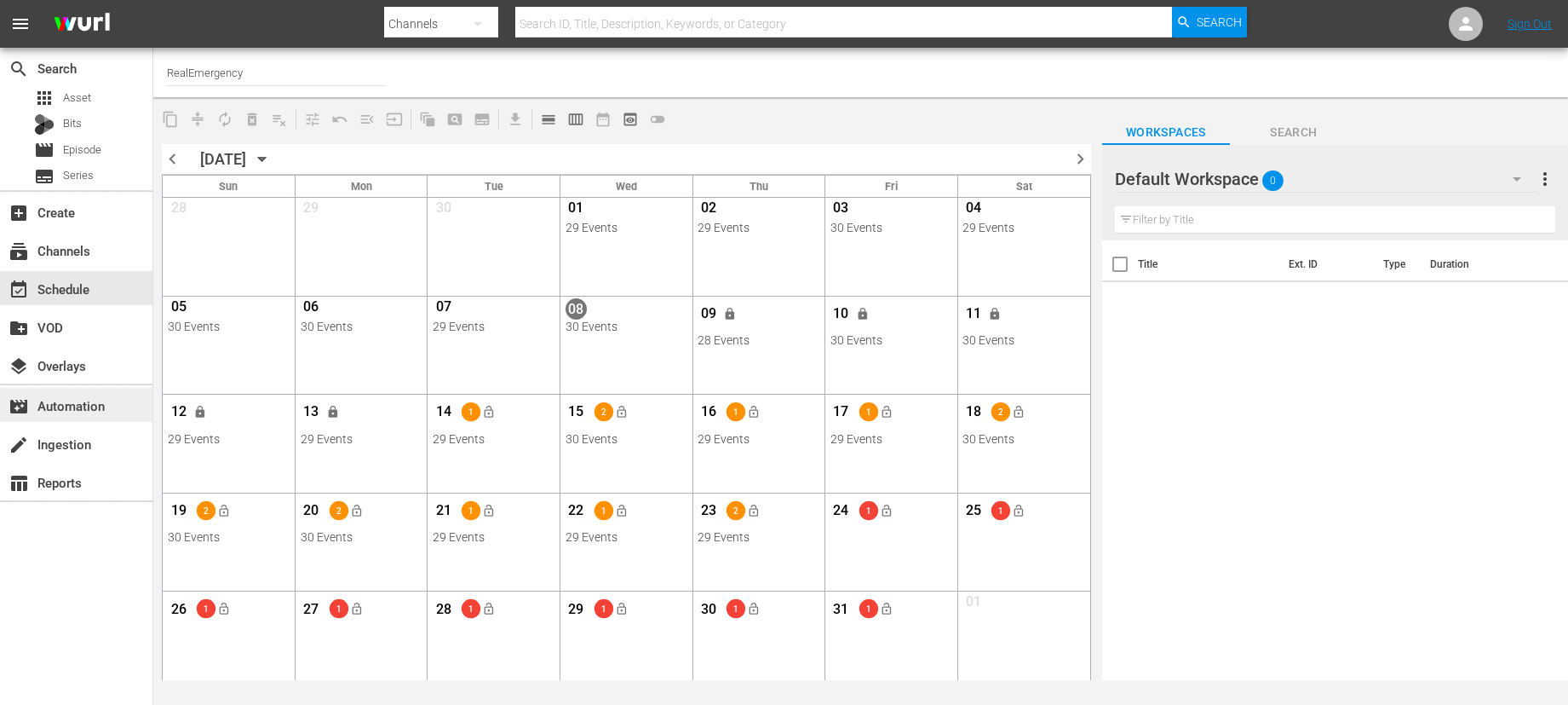
click at [67, 400] on div "movie_filter Automation" at bounding box center [48, 404] width 96 height 16
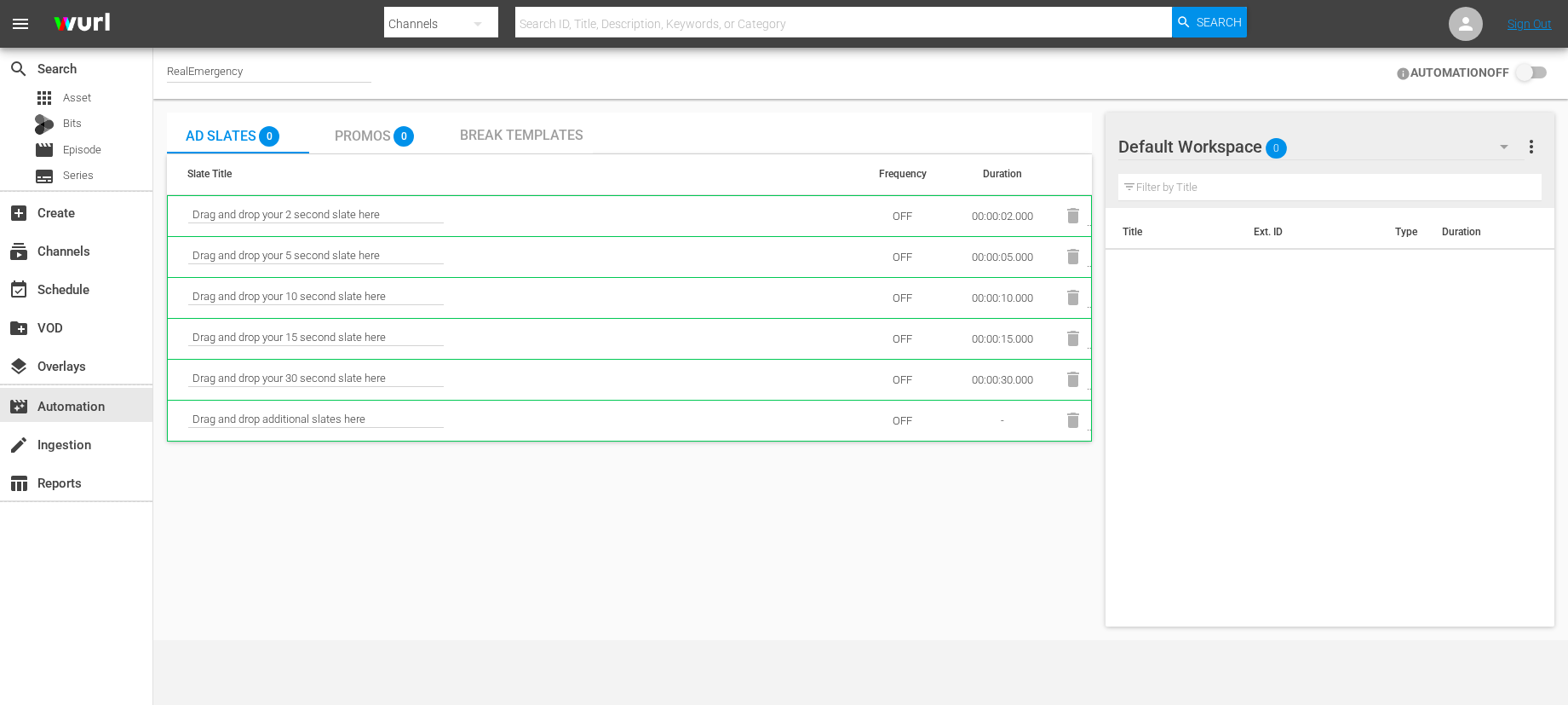
click at [355, 132] on span "Promos" at bounding box center [363, 136] width 57 height 17
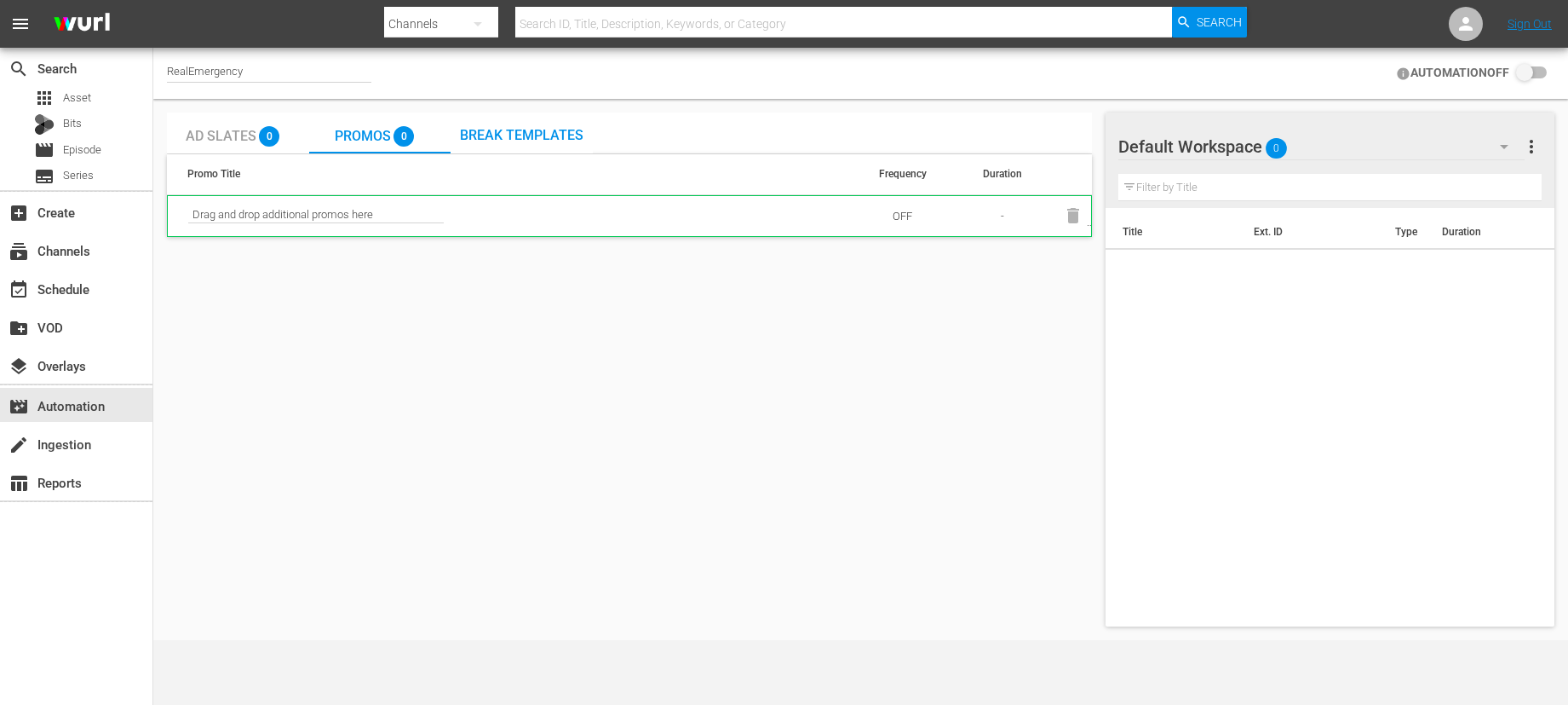
click at [516, 134] on span "Break Templates" at bounding box center [521, 135] width 124 height 17
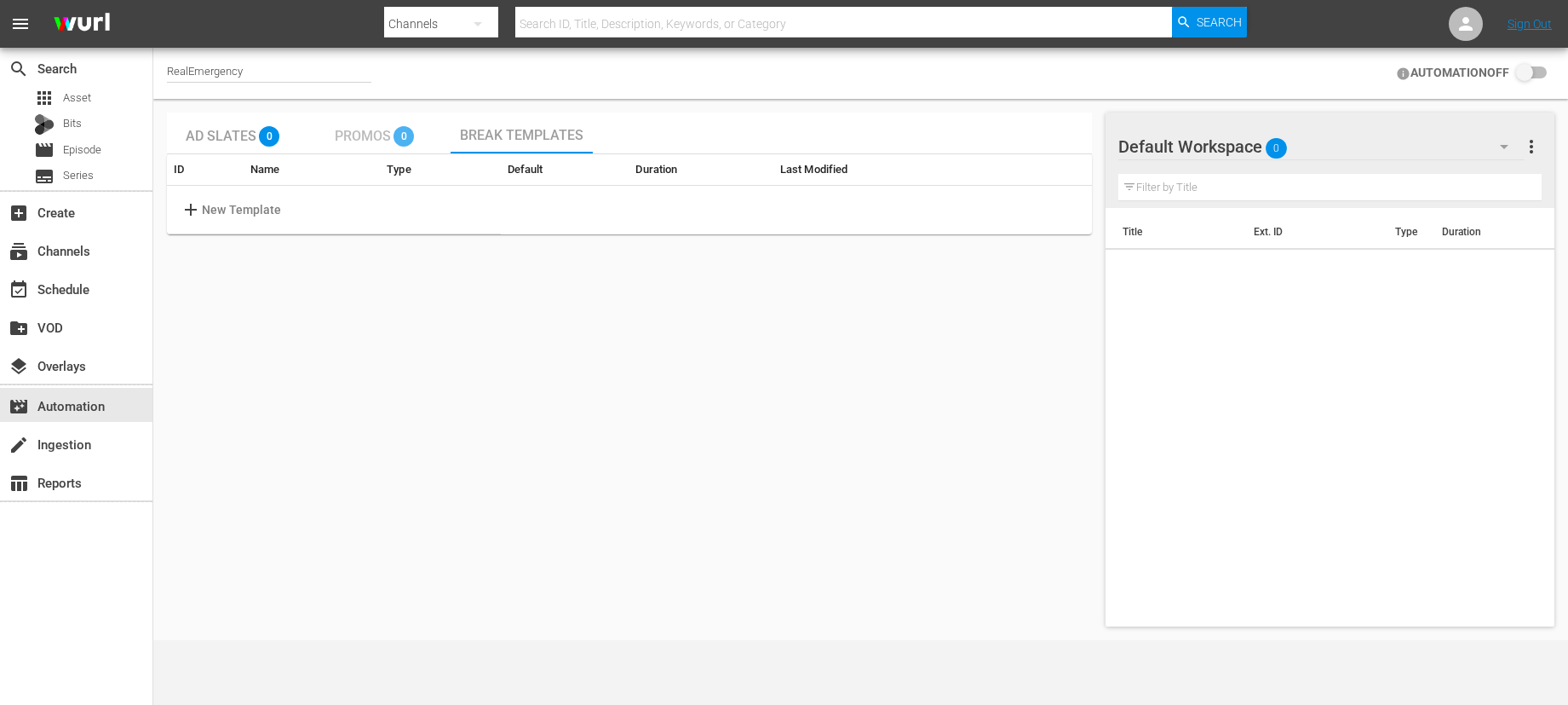
click at [358, 130] on span "Promos" at bounding box center [363, 136] width 57 height 17
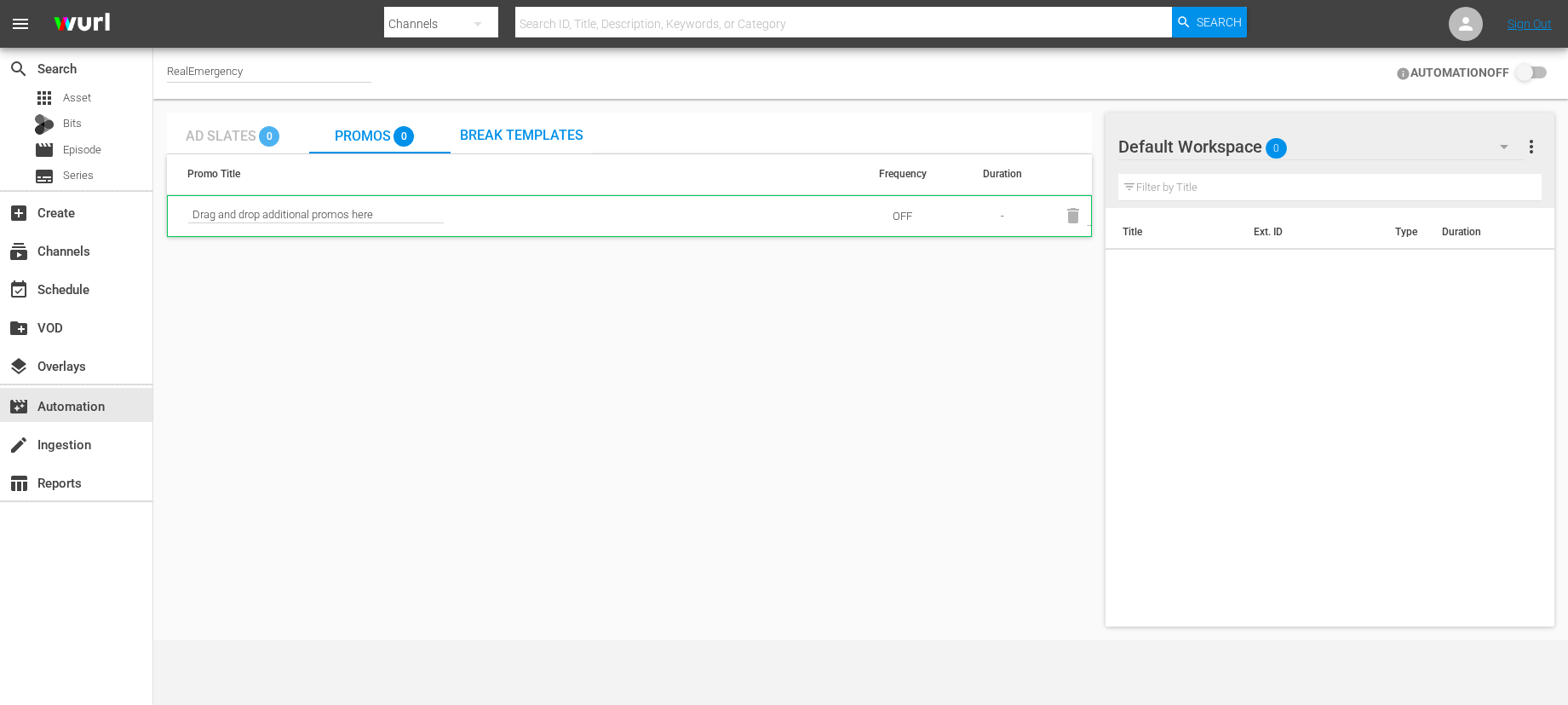
click at [214, 128] on span "Ad Slates" at bounding box center [221, 136] width 71 height 17
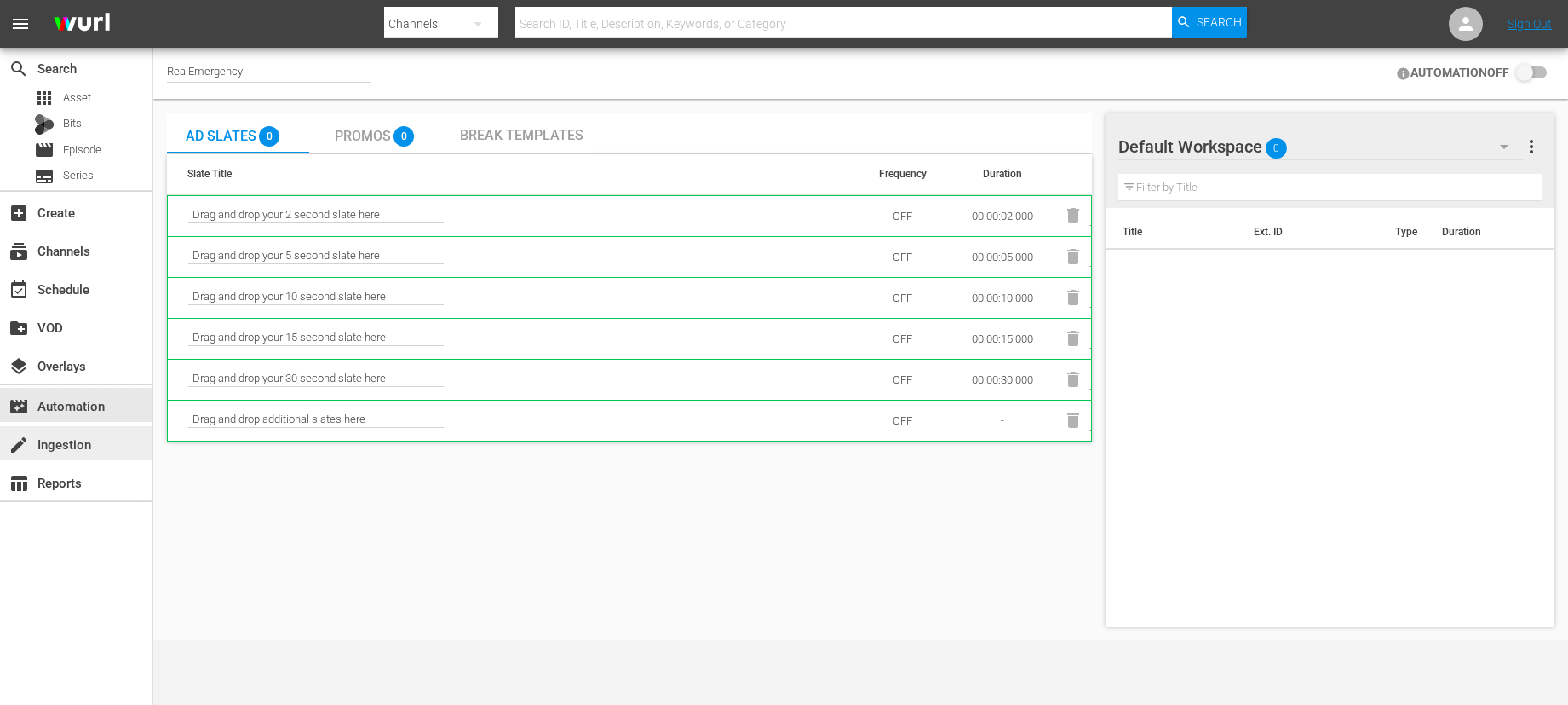
click at [34, 450] on div "create Ingestion" at bounding box center [76, 443] width 152 height 34
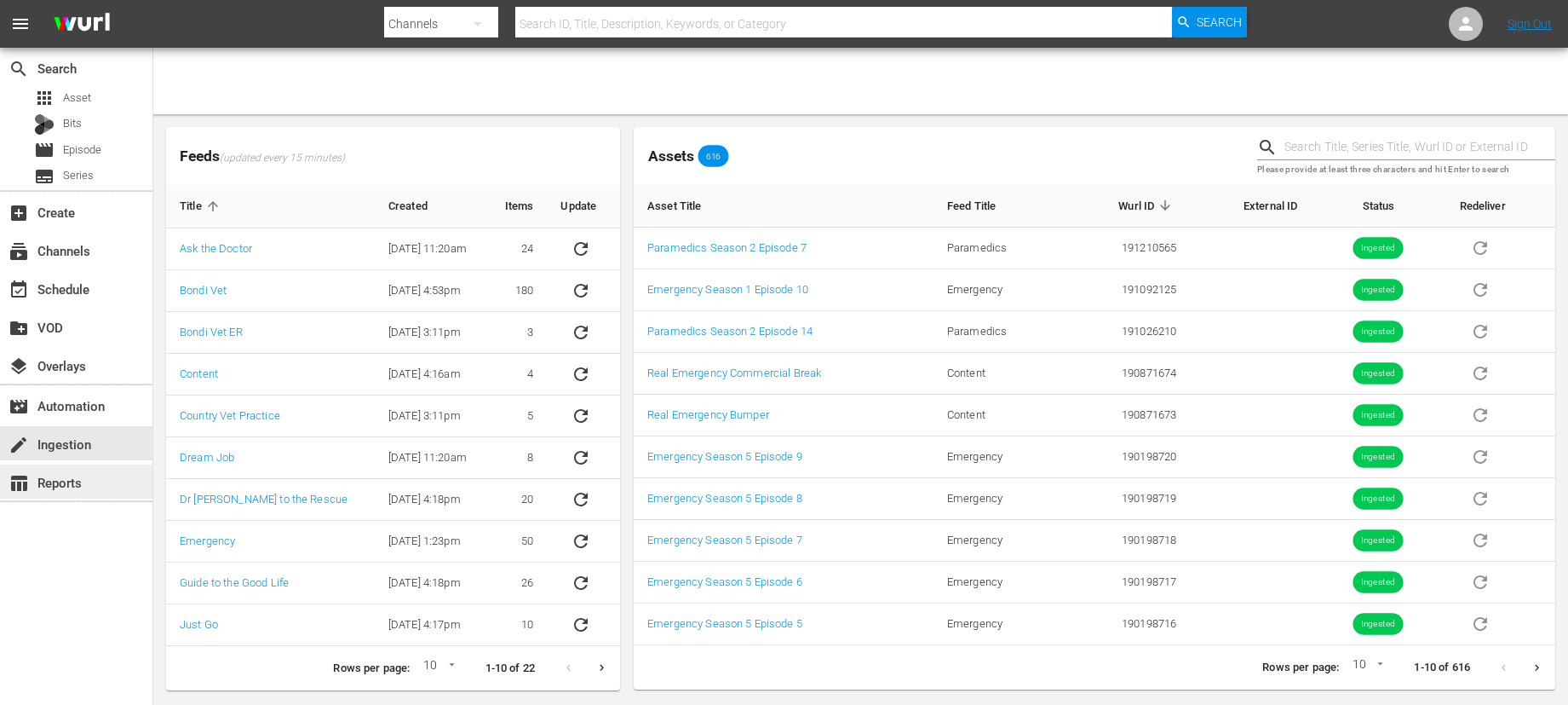
click at [58, 480] on div "table_chart Reports" at bounding box center [48, 480] width 96 height 16
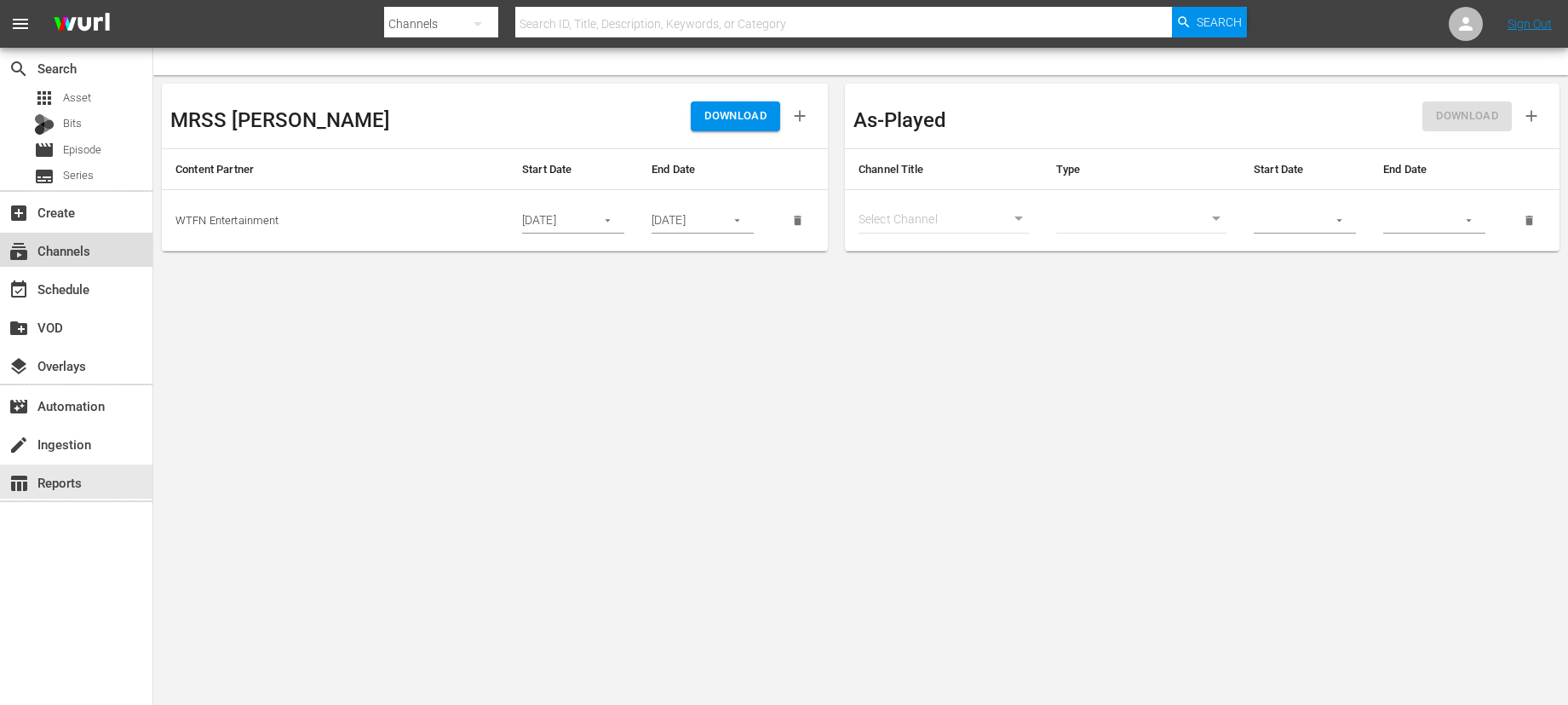
click at [59, 245] on div "subscriptions Channels" at bounding box center [48, 248] width 96 height 16
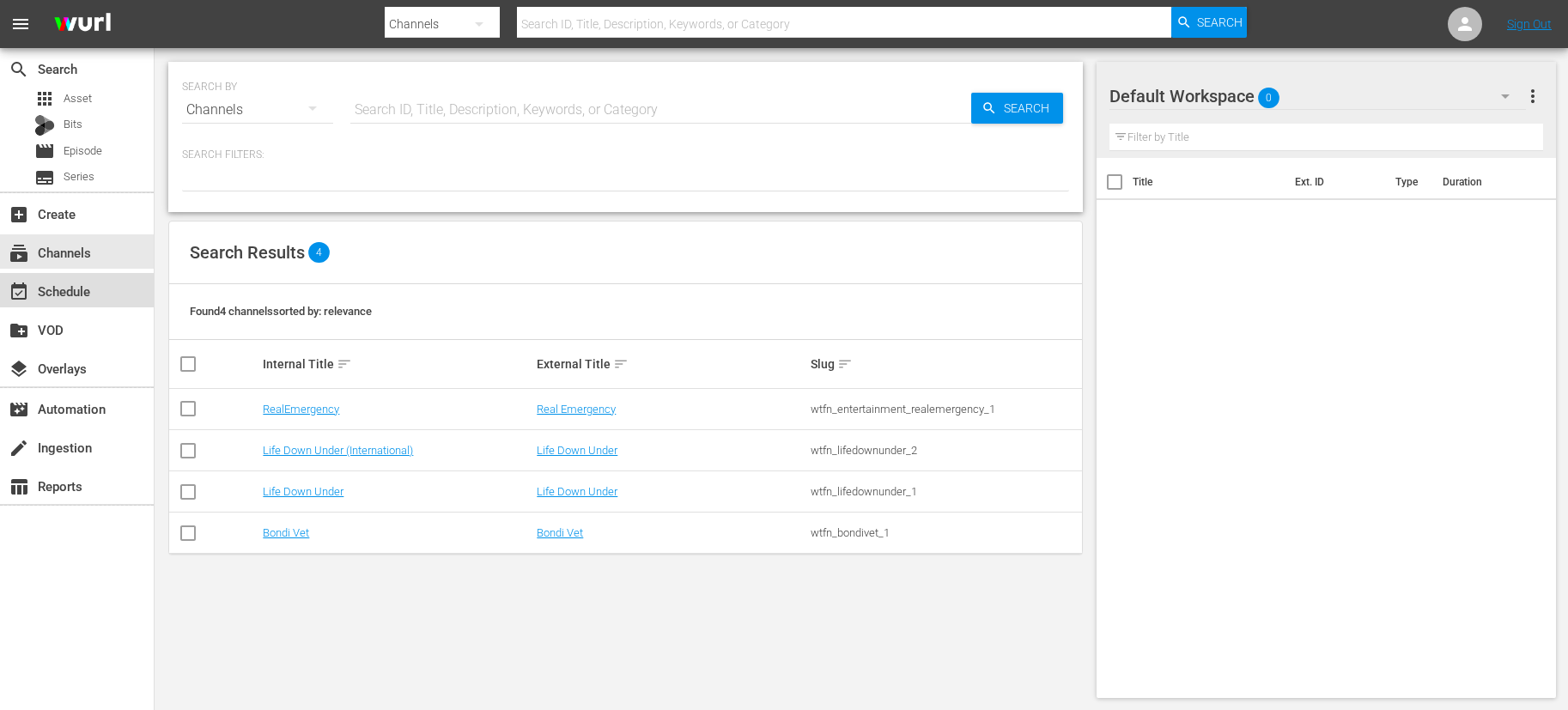
click at [56, 289] on div "event_available Schedule" at bounding box center [48, 289] width 96 height 16
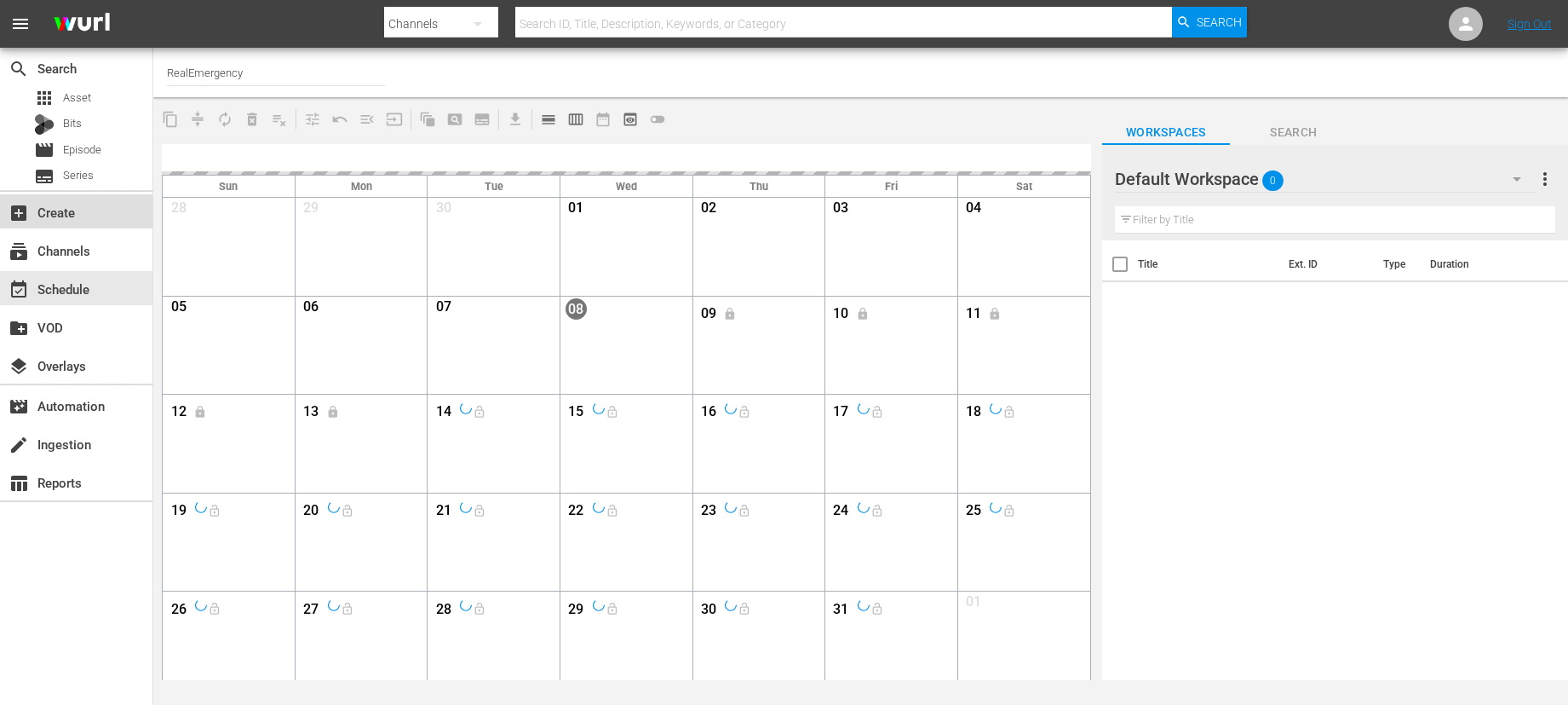
click at [61, 217] on div "add_box Create" at bounding box center [48, 210] width 96 height 16
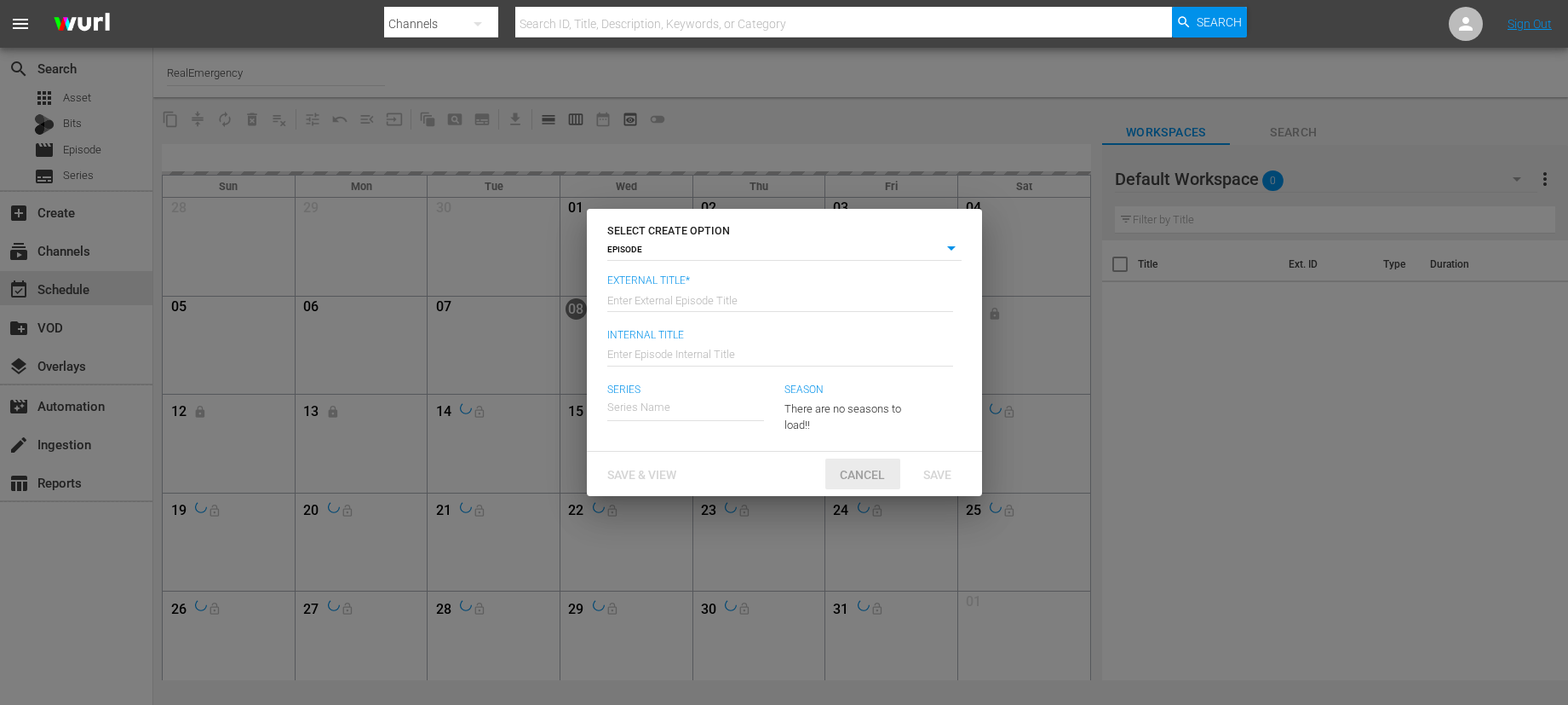
drag, startPoint x: 868, startPoint y: 474, endPoint x: 774, endPoint y: 470, distance: 94.1
click at [867, 474] on span "Cancel" at bounding box center [862, 475] width 72 height 14
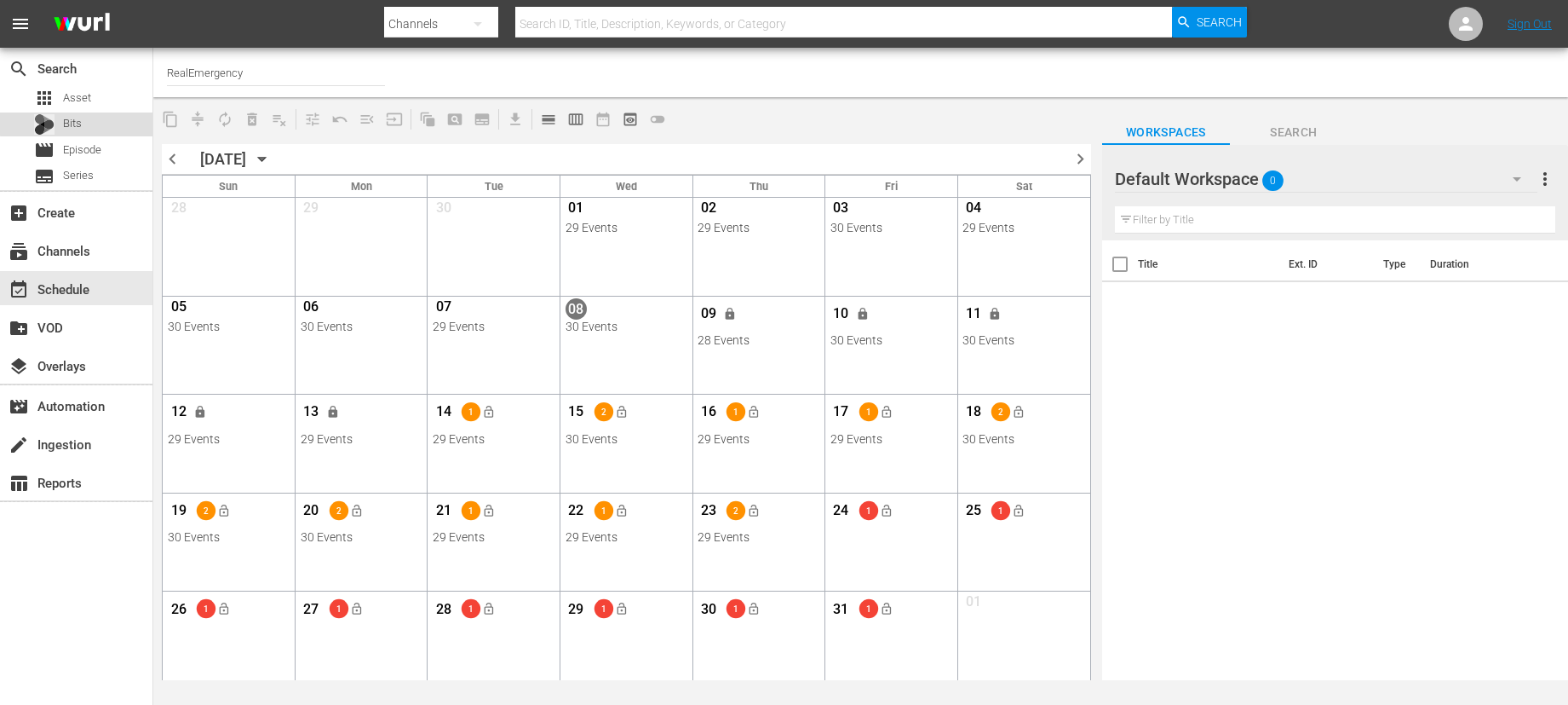
click at [87, 118] on div "Bits" at bounding box center [76, 124] width 152 height 23
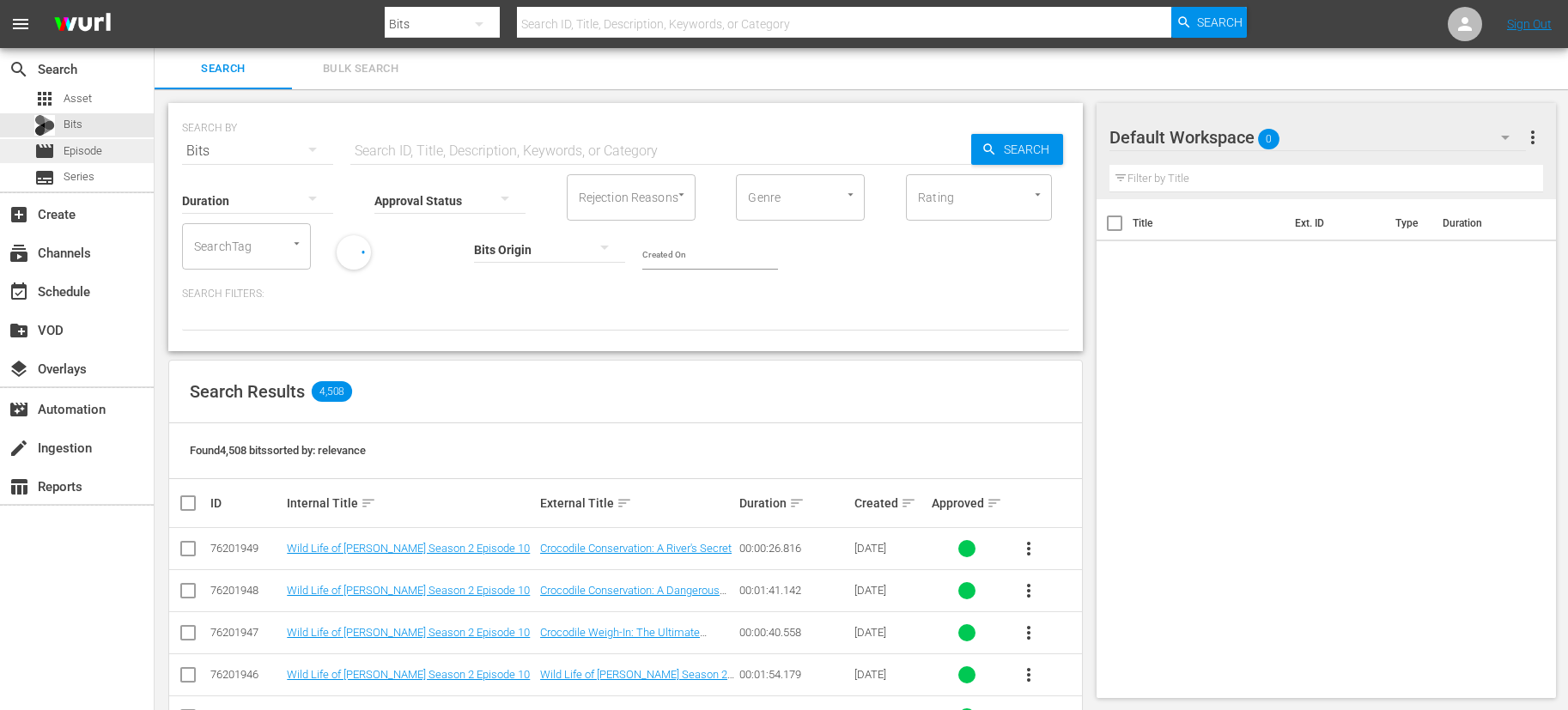
click at [62, 152] on div "movie Episode" at bounding box center [68, 151] width 68 height 24
